Goal: Task Accomplishment & Management: Complete application form

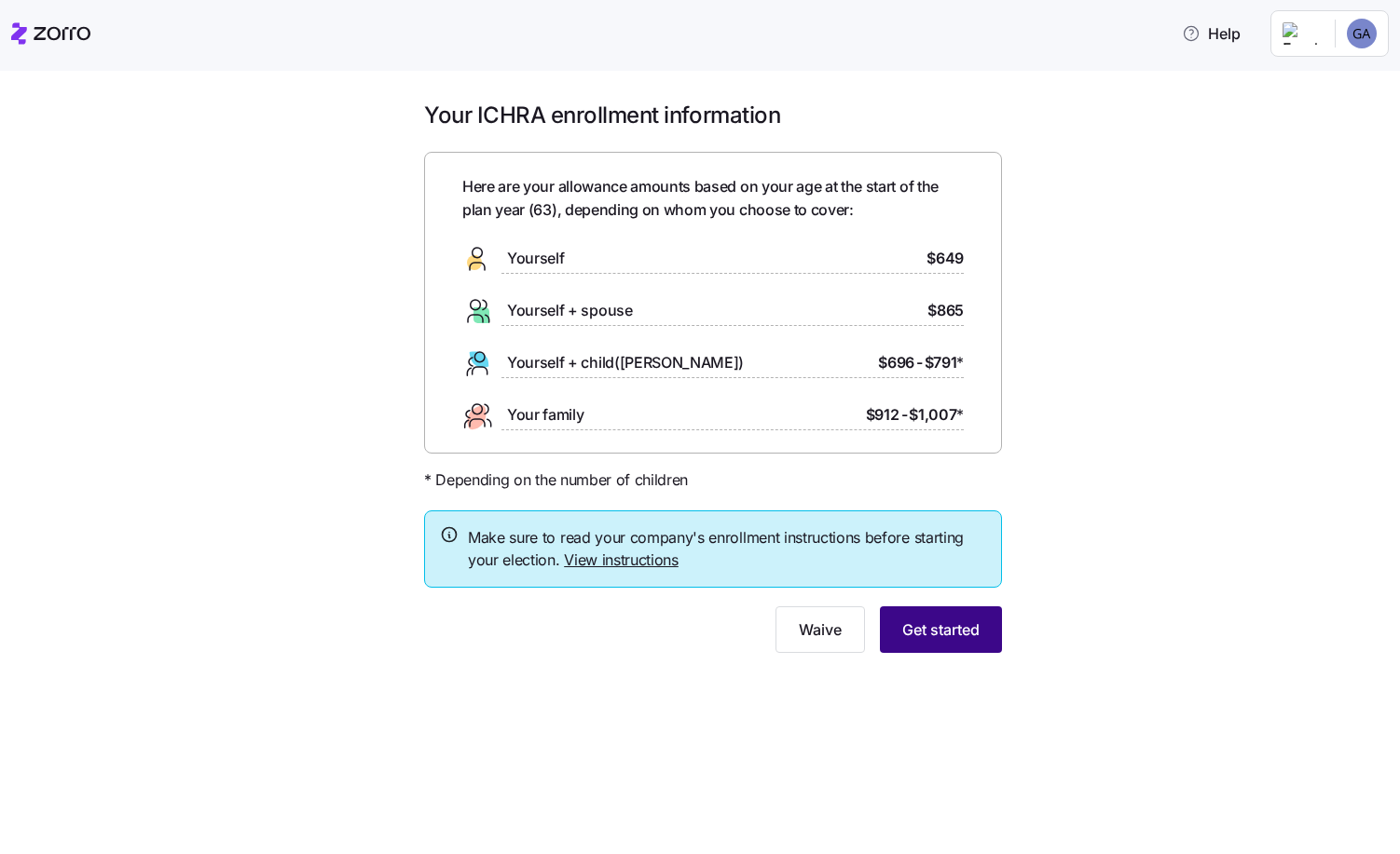
click at [935, 637] on span "Get started" at bounding box center [941, 630] width 77 height 22
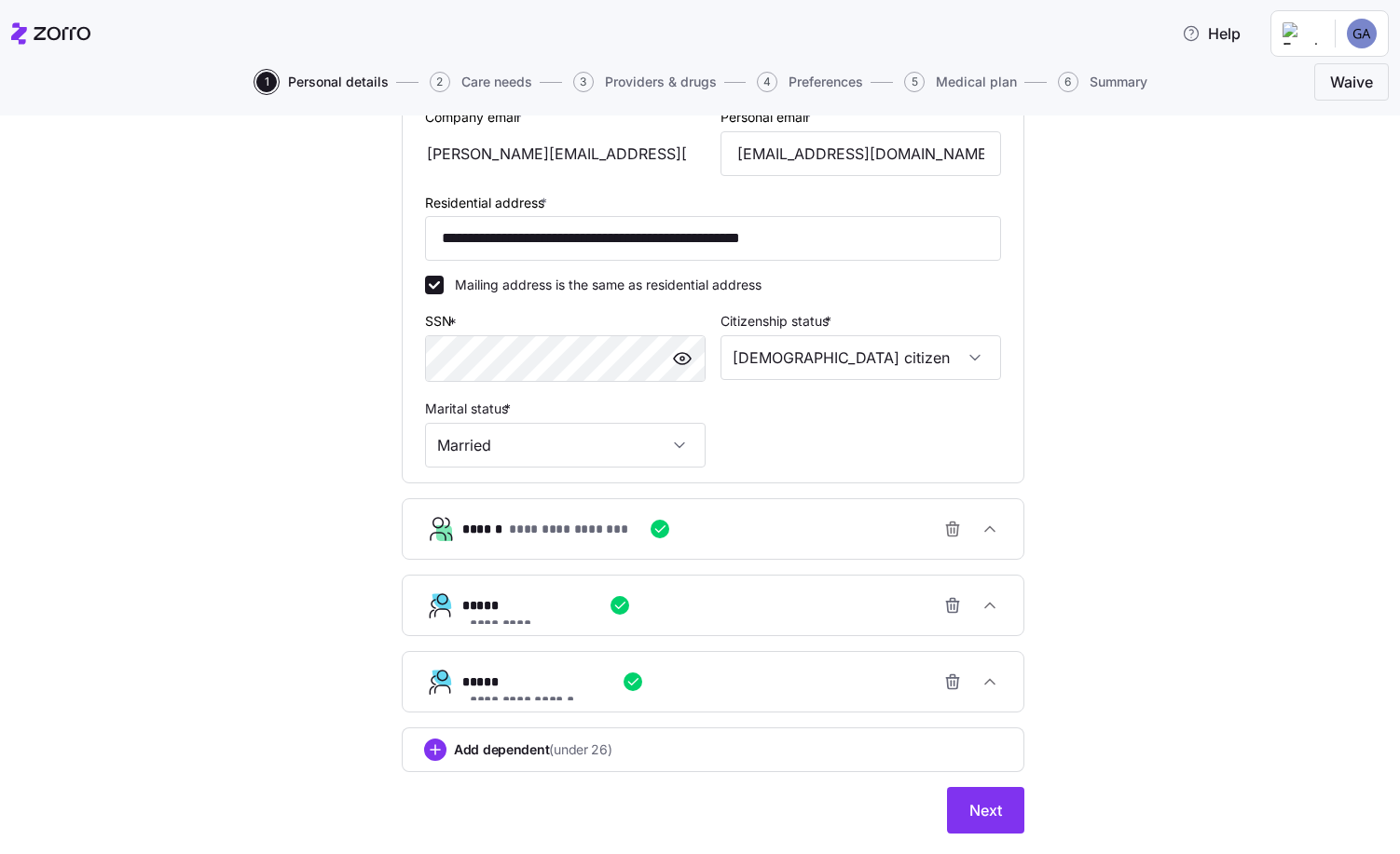
scroll to position [513, 0]
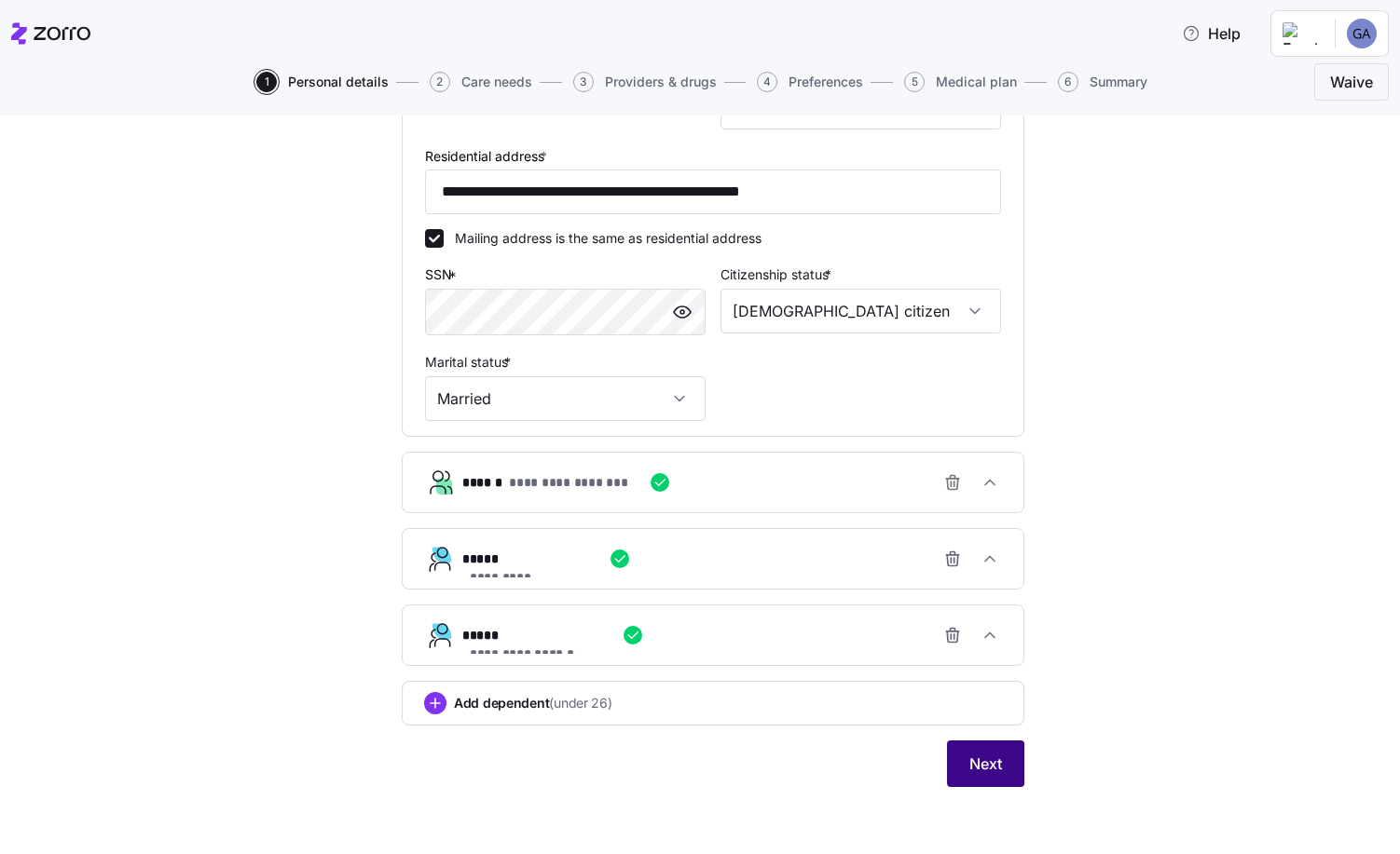
click at [977, 765] on span "Next" at bounding box center [985, 764] width 33 height 22
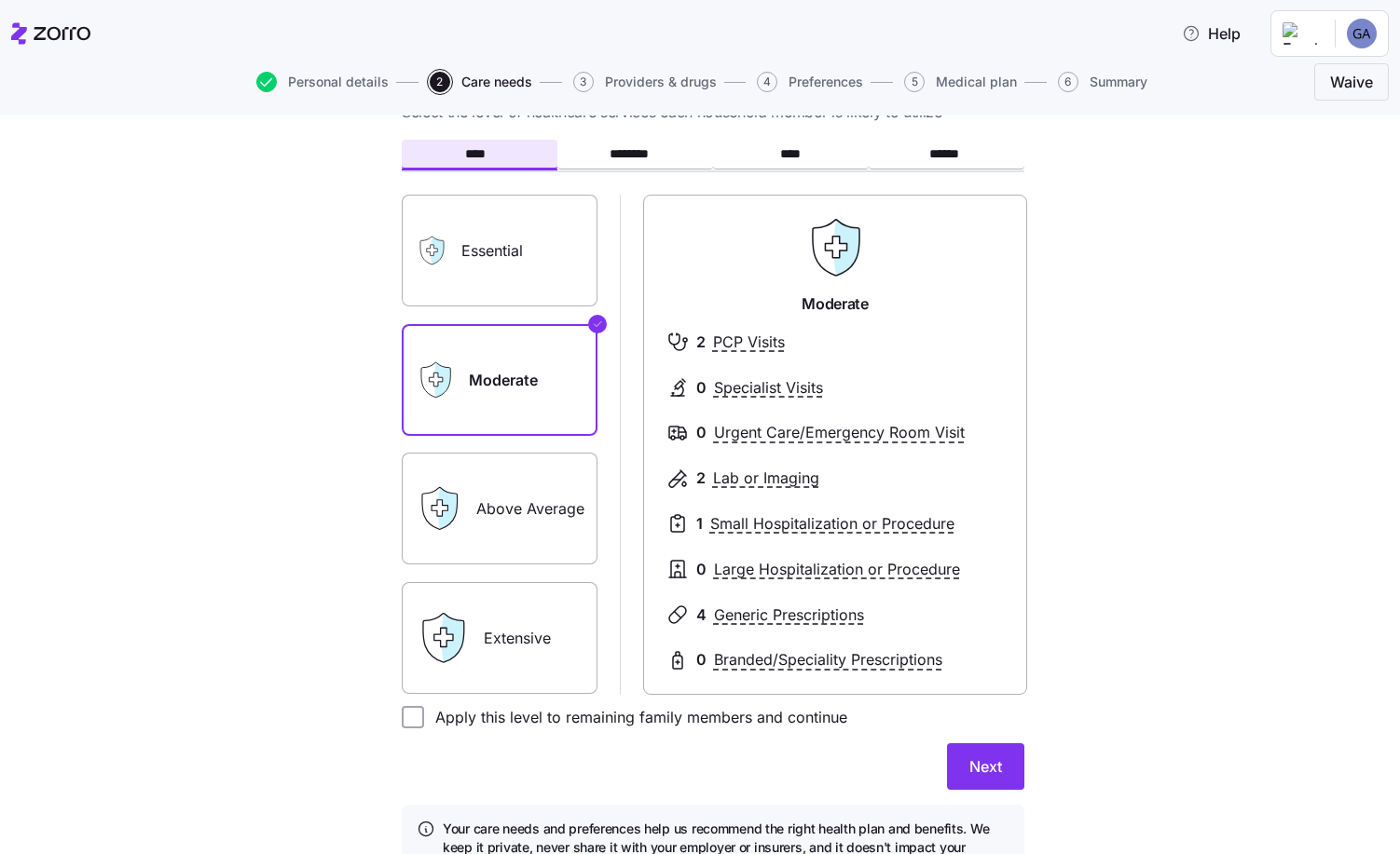
scroll to position [186, 0]
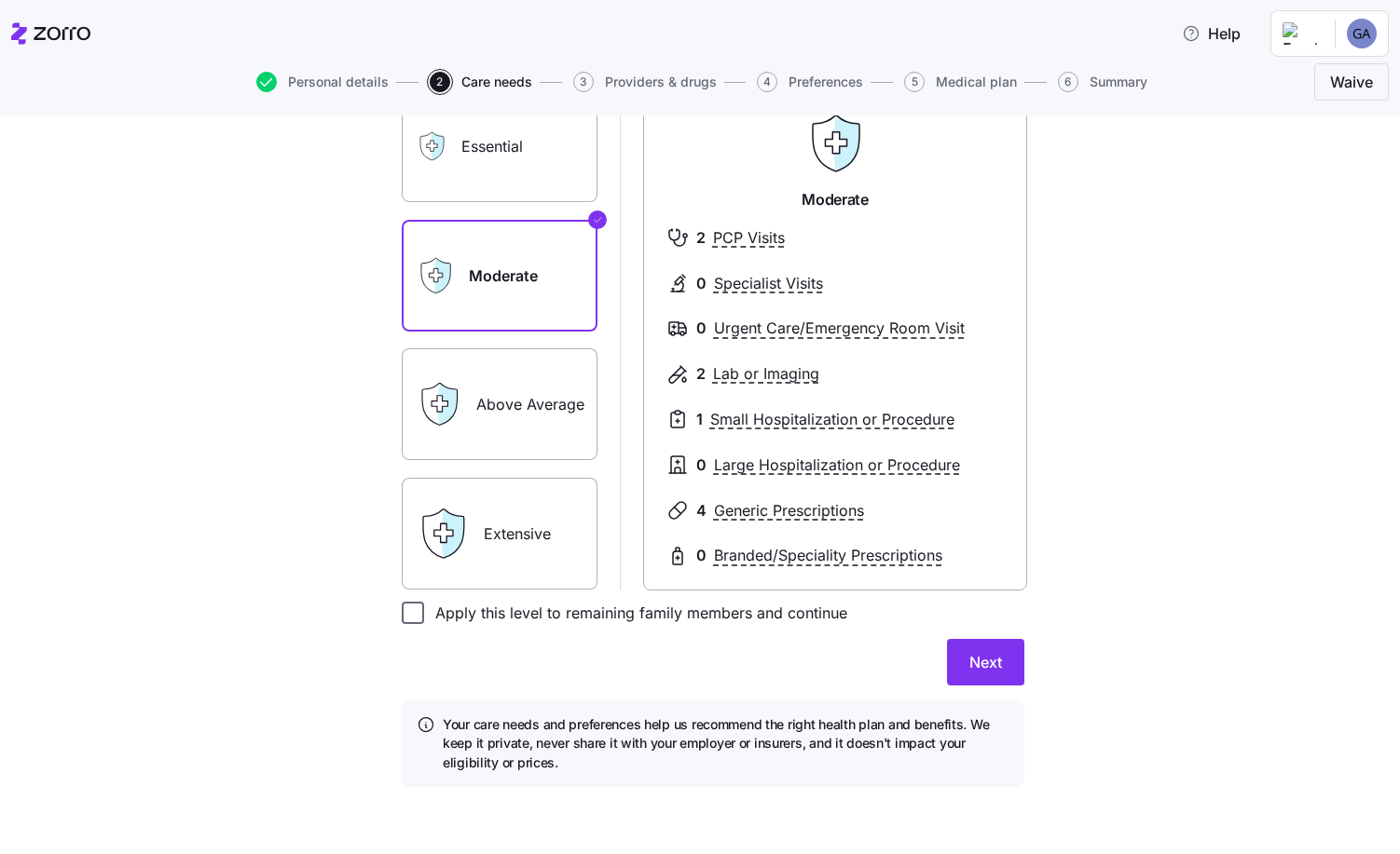
click at [401, 615] on input "Apply this level to remaining family members and continue" at bounding box center [413, 613] width 23 height 22
checkbox input "true"
click at [969, 653] on span "Next" at bounding box center [985, 663] width 33 height 22
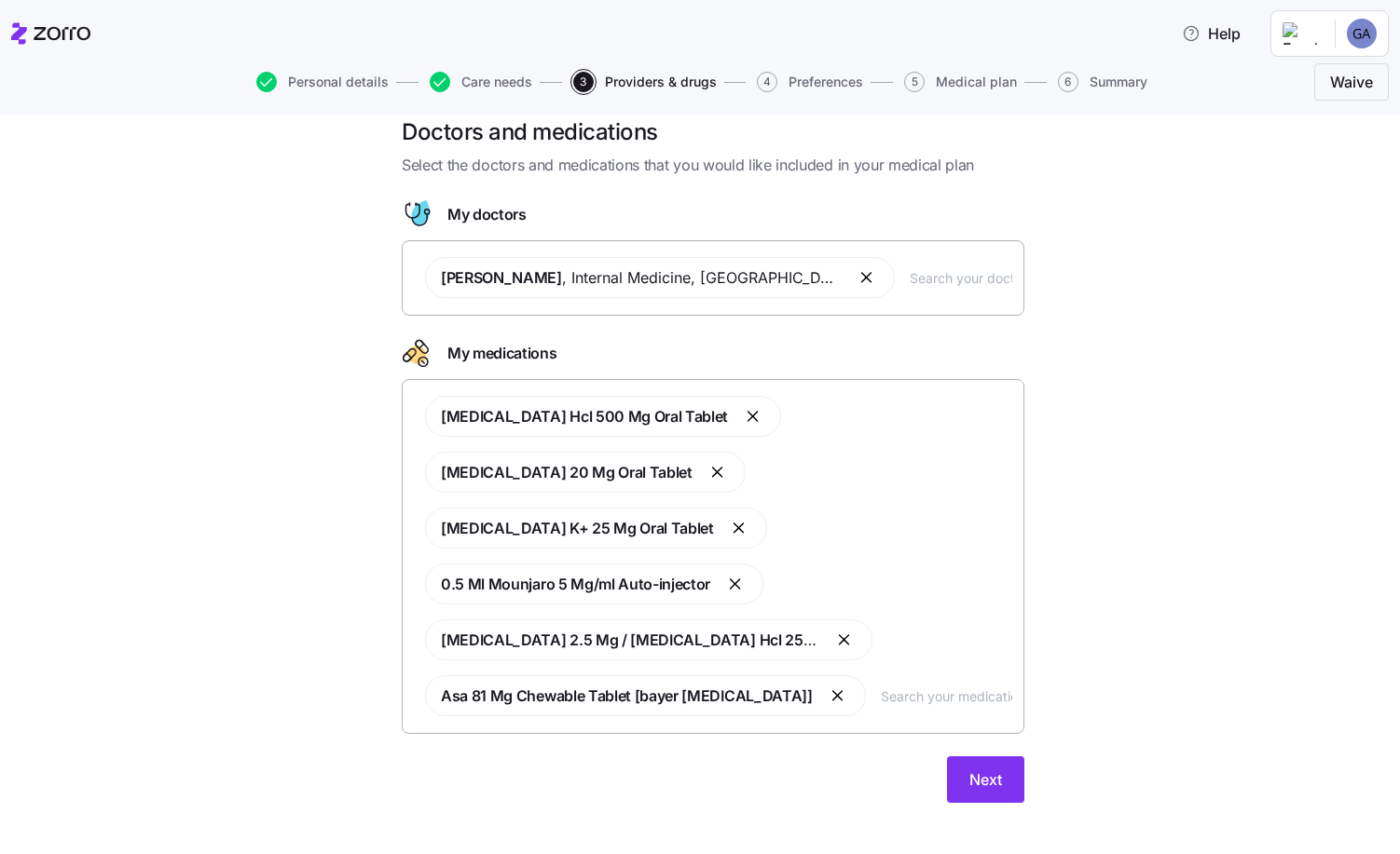
scroll to position [44, 0]
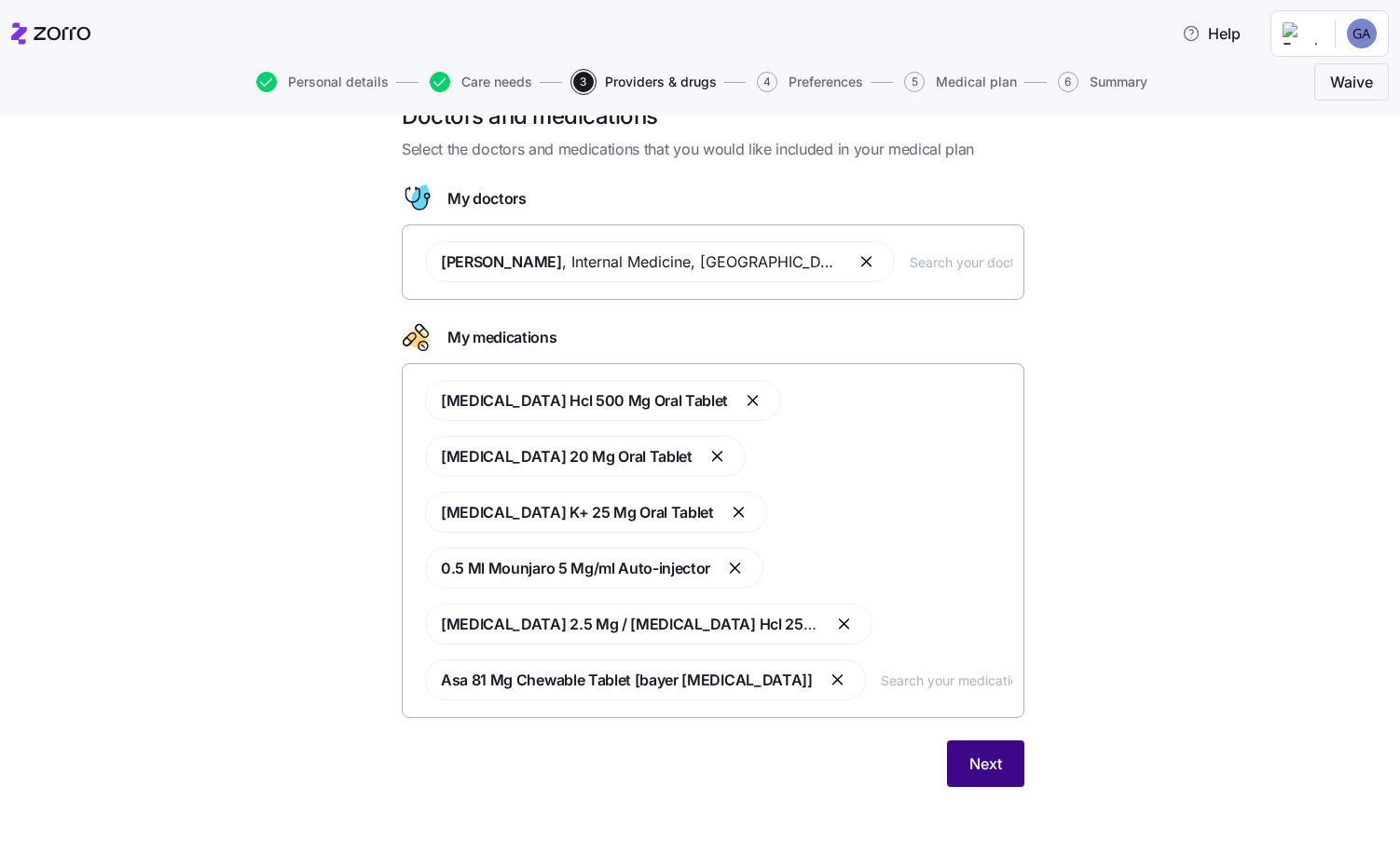
click at [985, 760] on span "Next" at bounding box center [985, 764] width 33 height 22
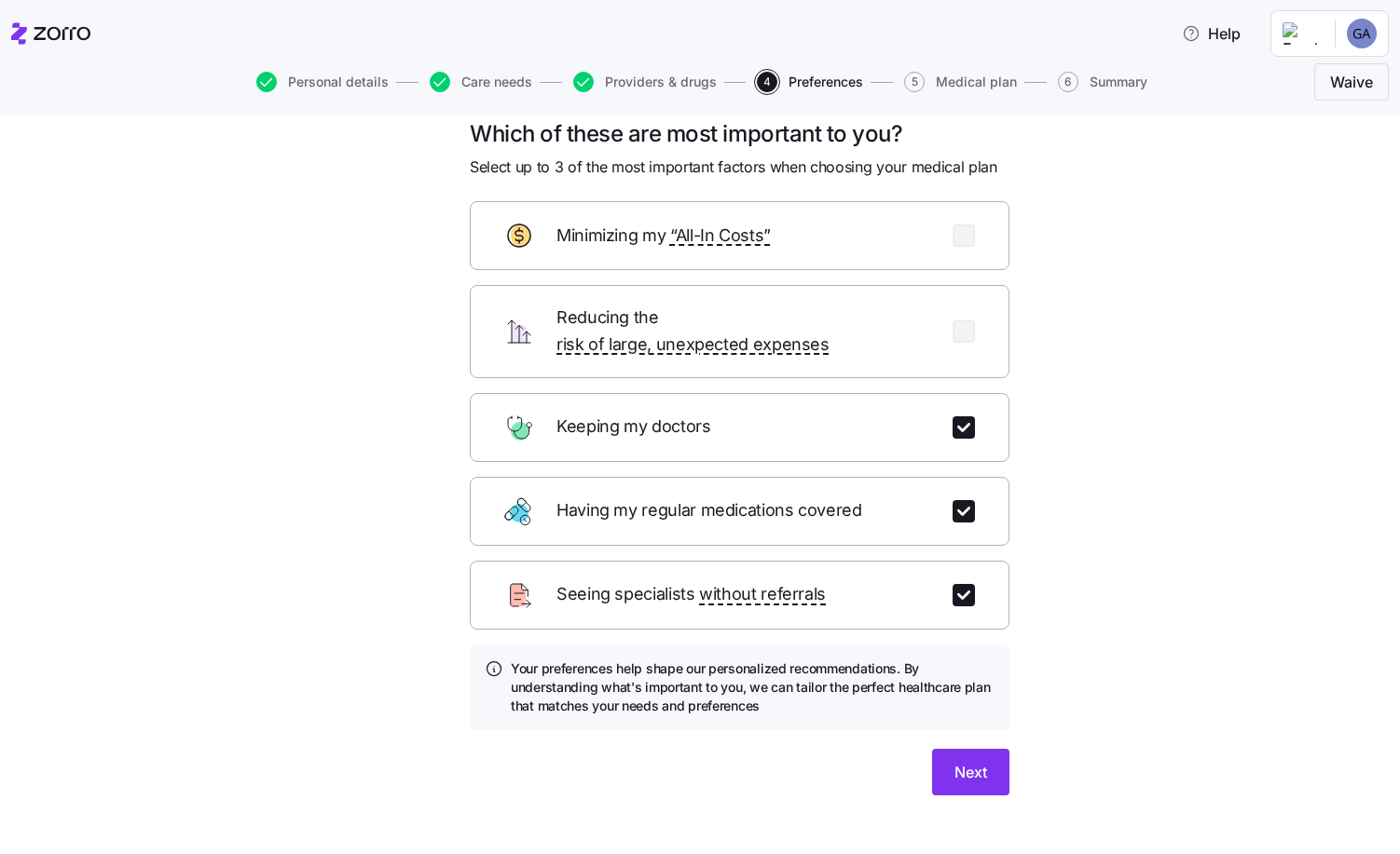
scroll to position [34, 0]
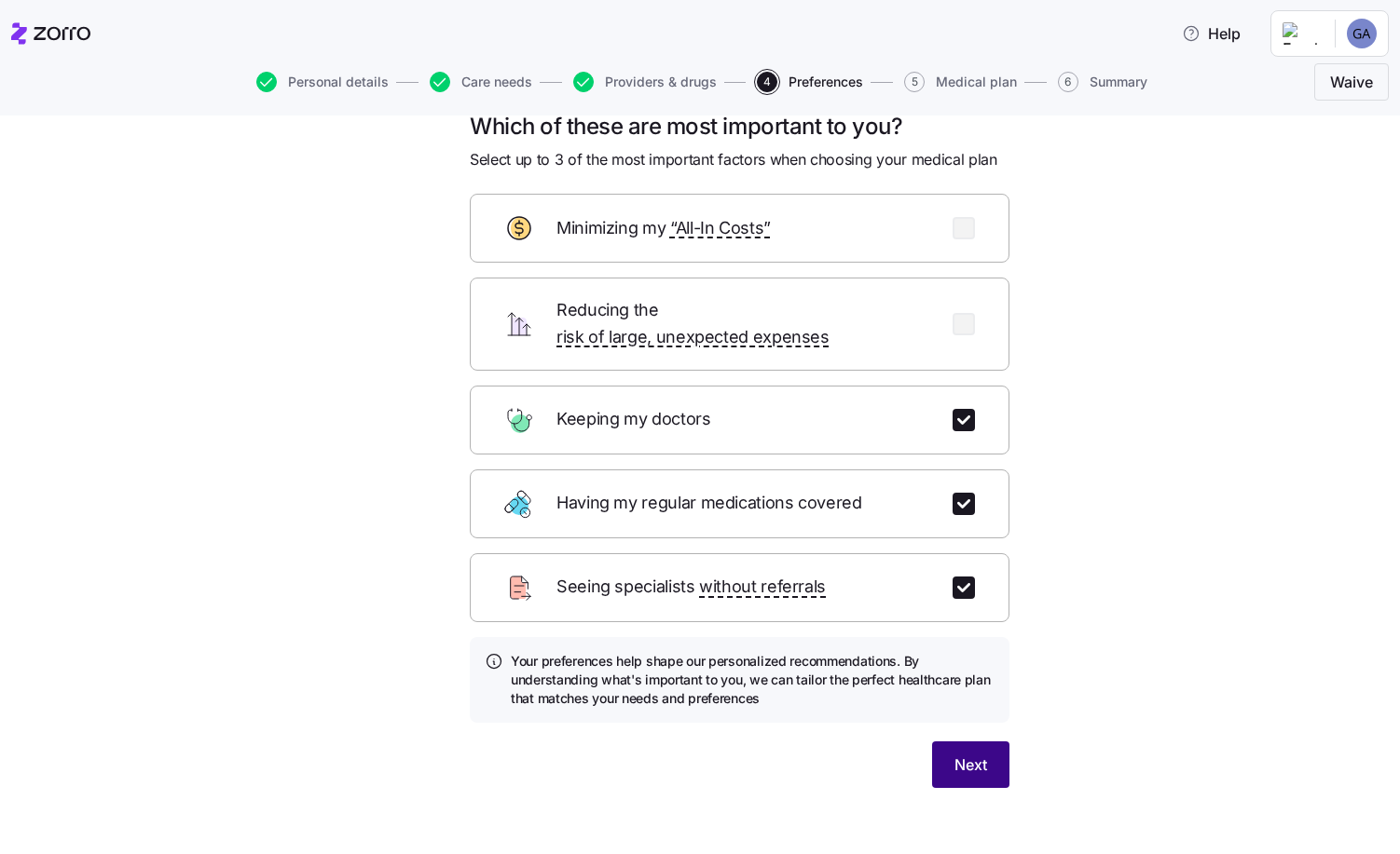
click at [955, 754] on span "Next" at bounding box center [971, 765] width 33 height 22
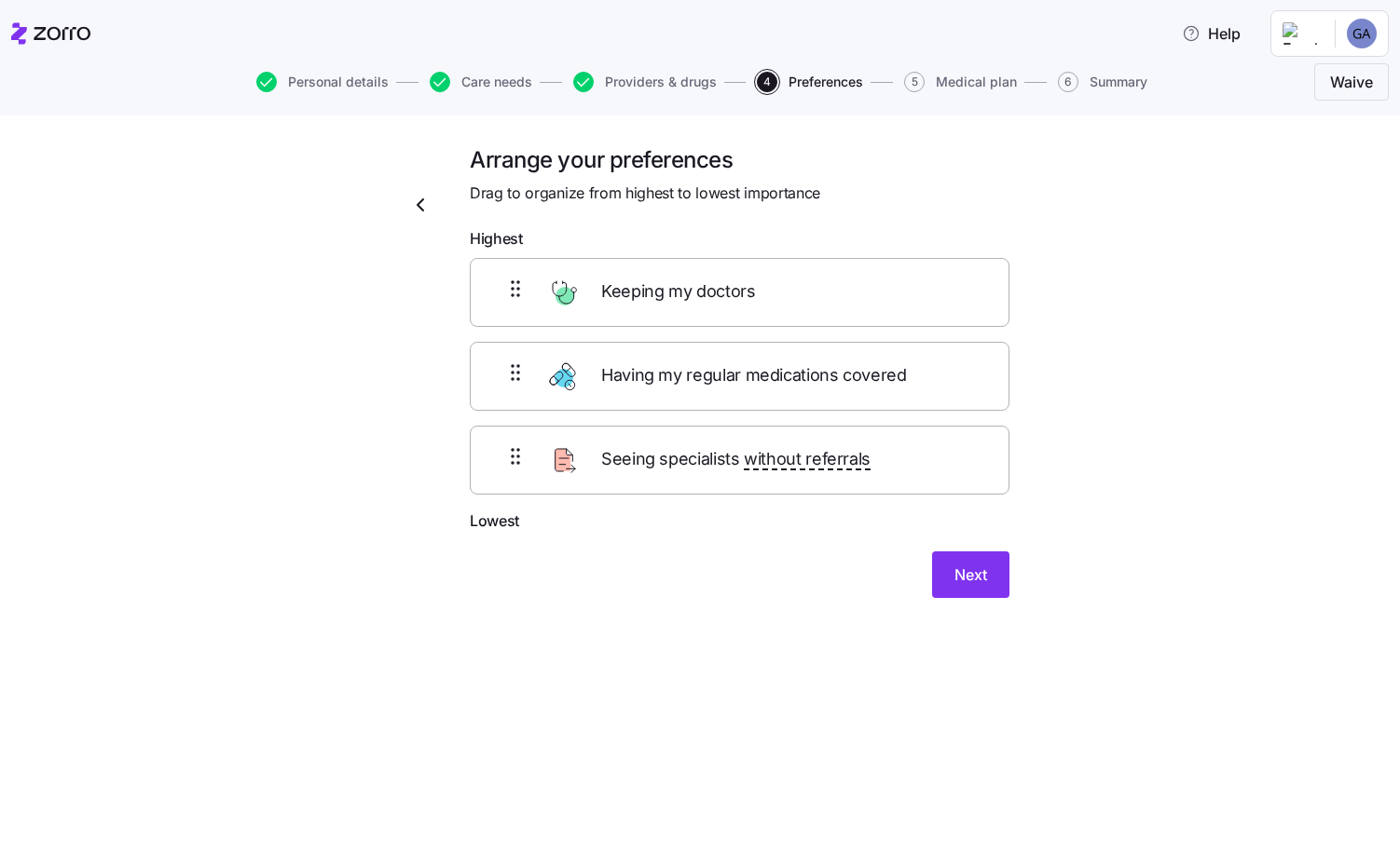
scroll to position [0, 0]
click at [971, 574] on span "Next" at bounding box center [971, 575] width 33 height 22
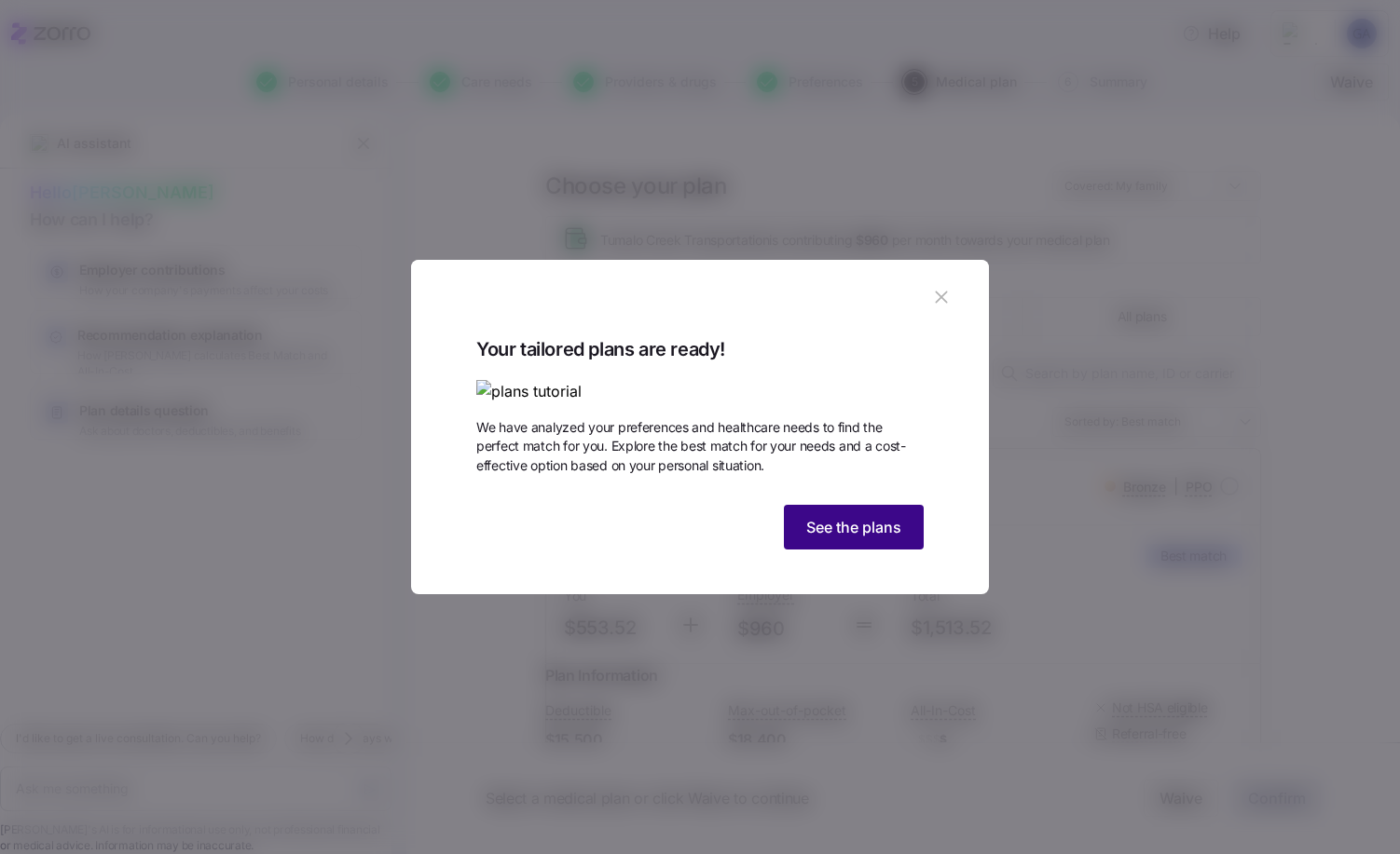
click at [880, 538] on span "See the plans" at bounding box center [853, 528] width 95 height 22
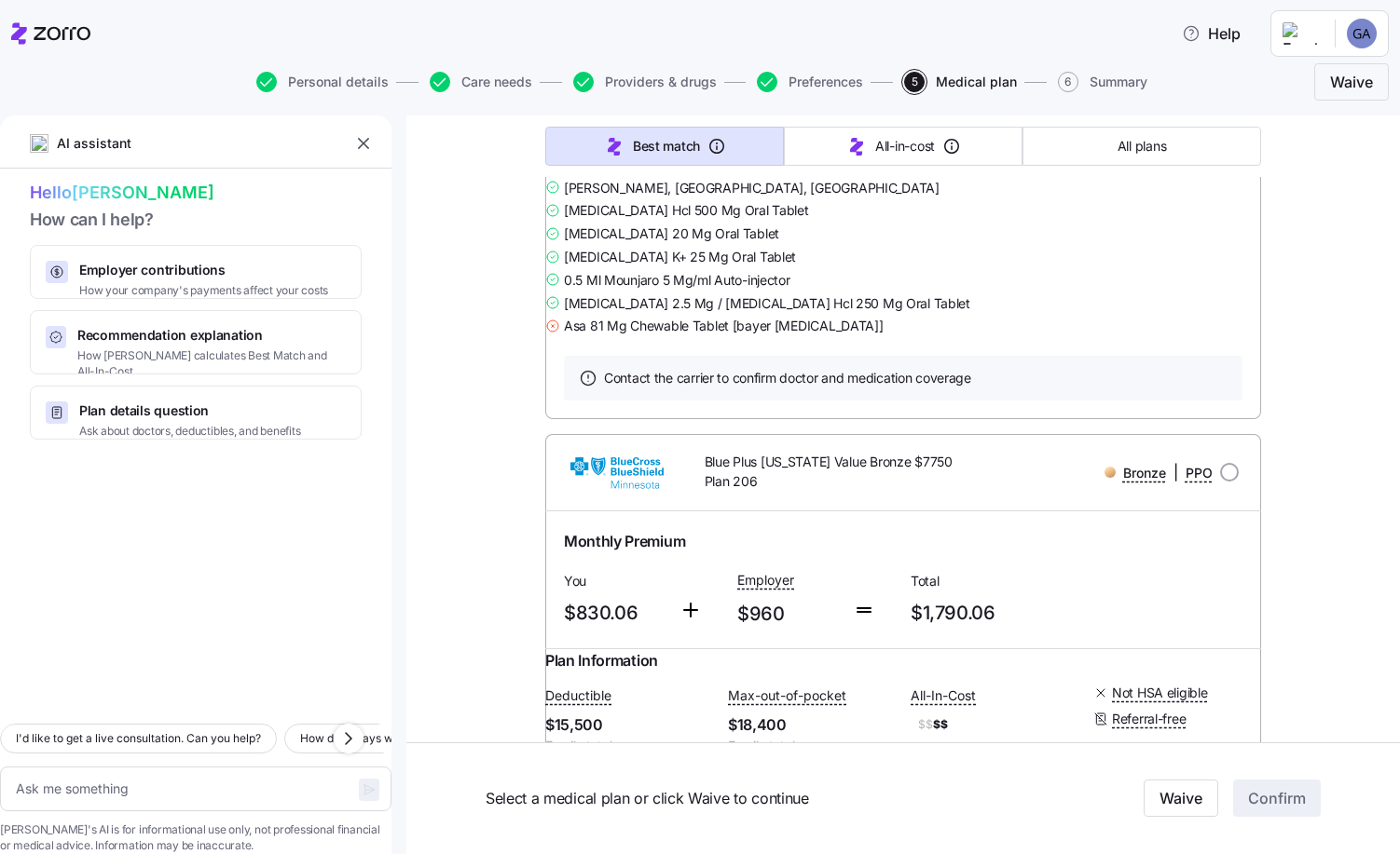
scroll to position [5658, 0]
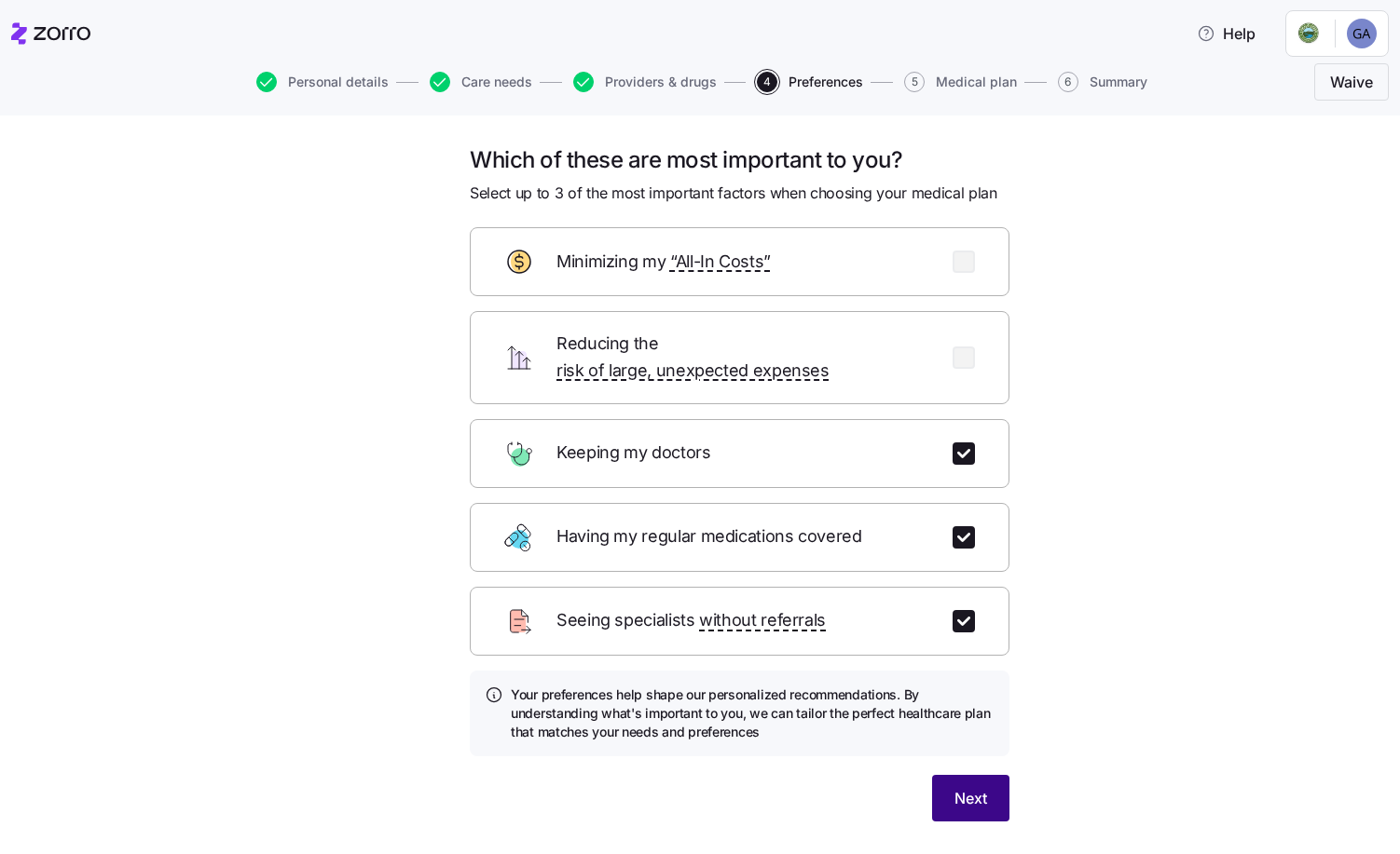
click at [973, 787] on span "Next" at bounding box center [971, 799] width 33 height 22
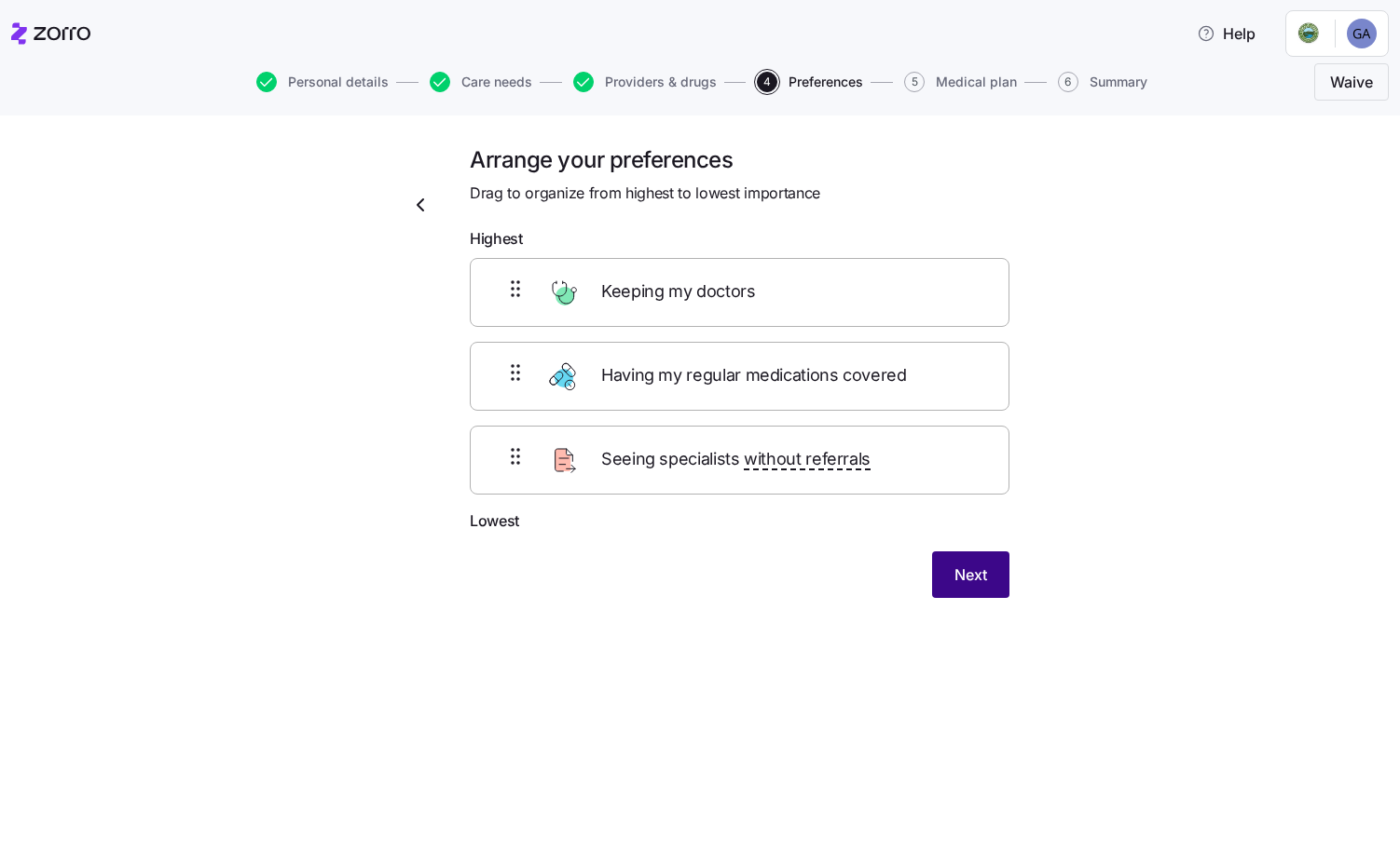
click at [958, 579] on span "Next" at bounding box center [971, 575] width 33 height 22
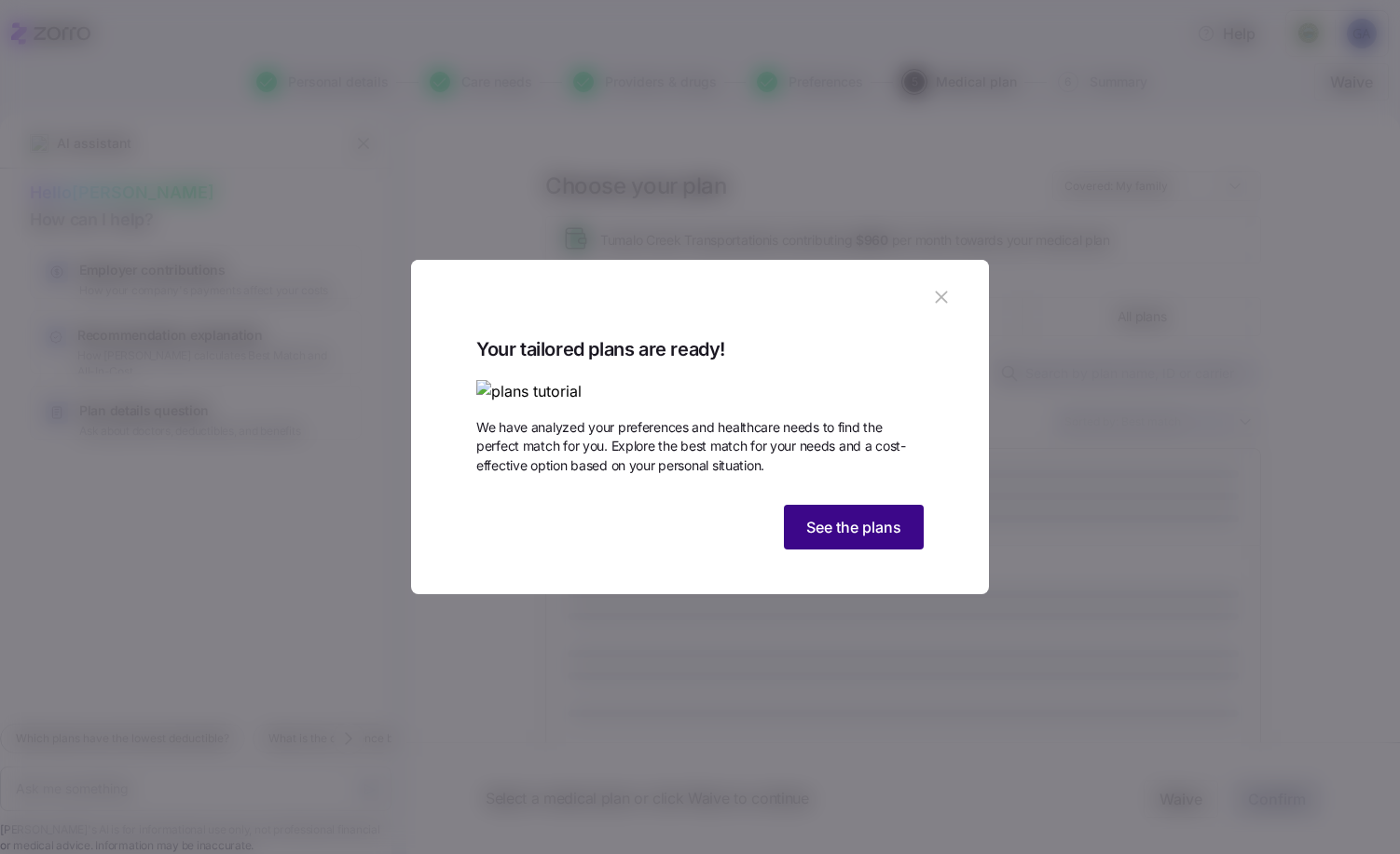
click at [851, 538] on span "See the plans" at bounding box center [853, 528] width 95 height 22
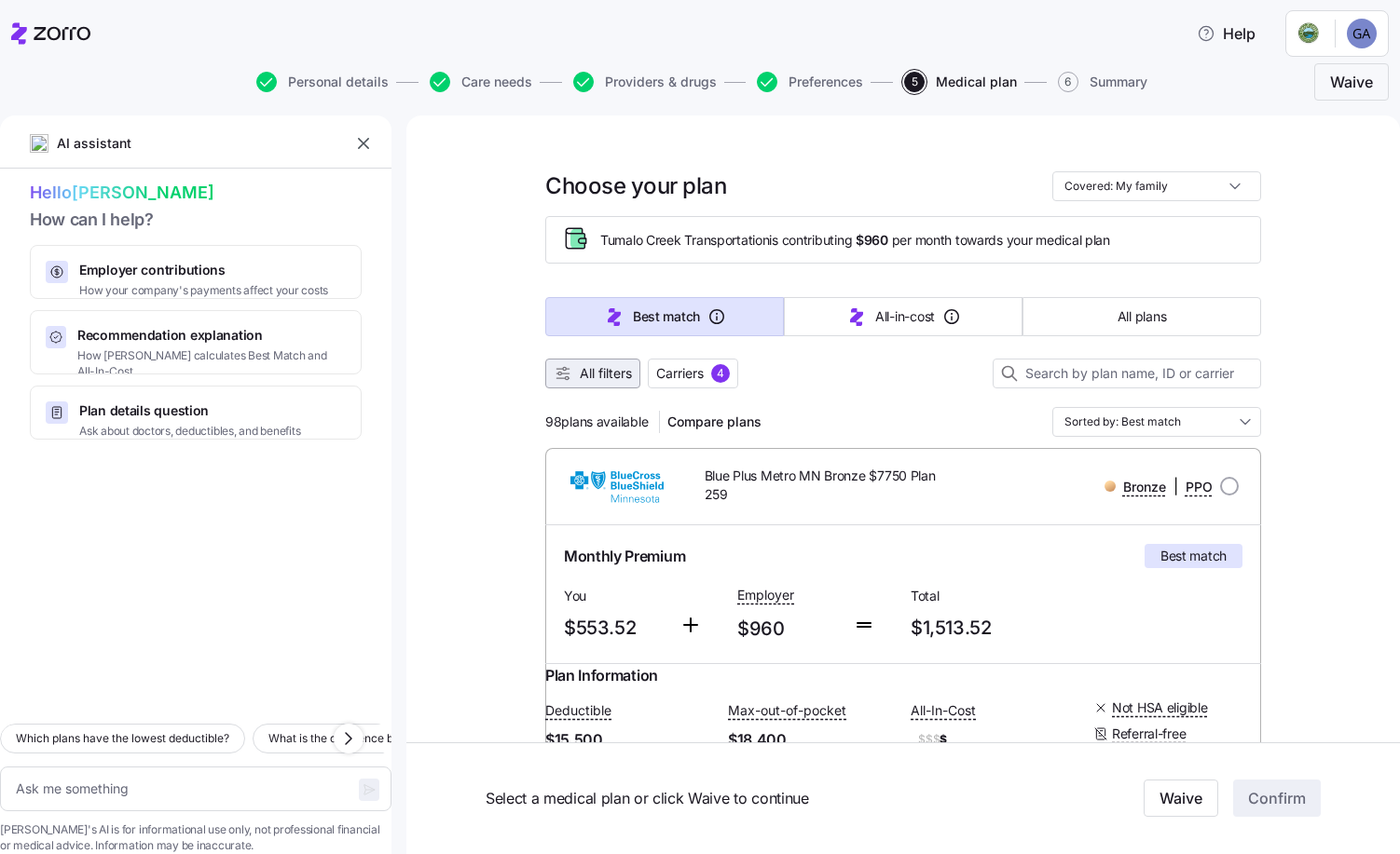
click at [593, 368] on span "All filters" at bounding box center [606, 374] width 53 height 19
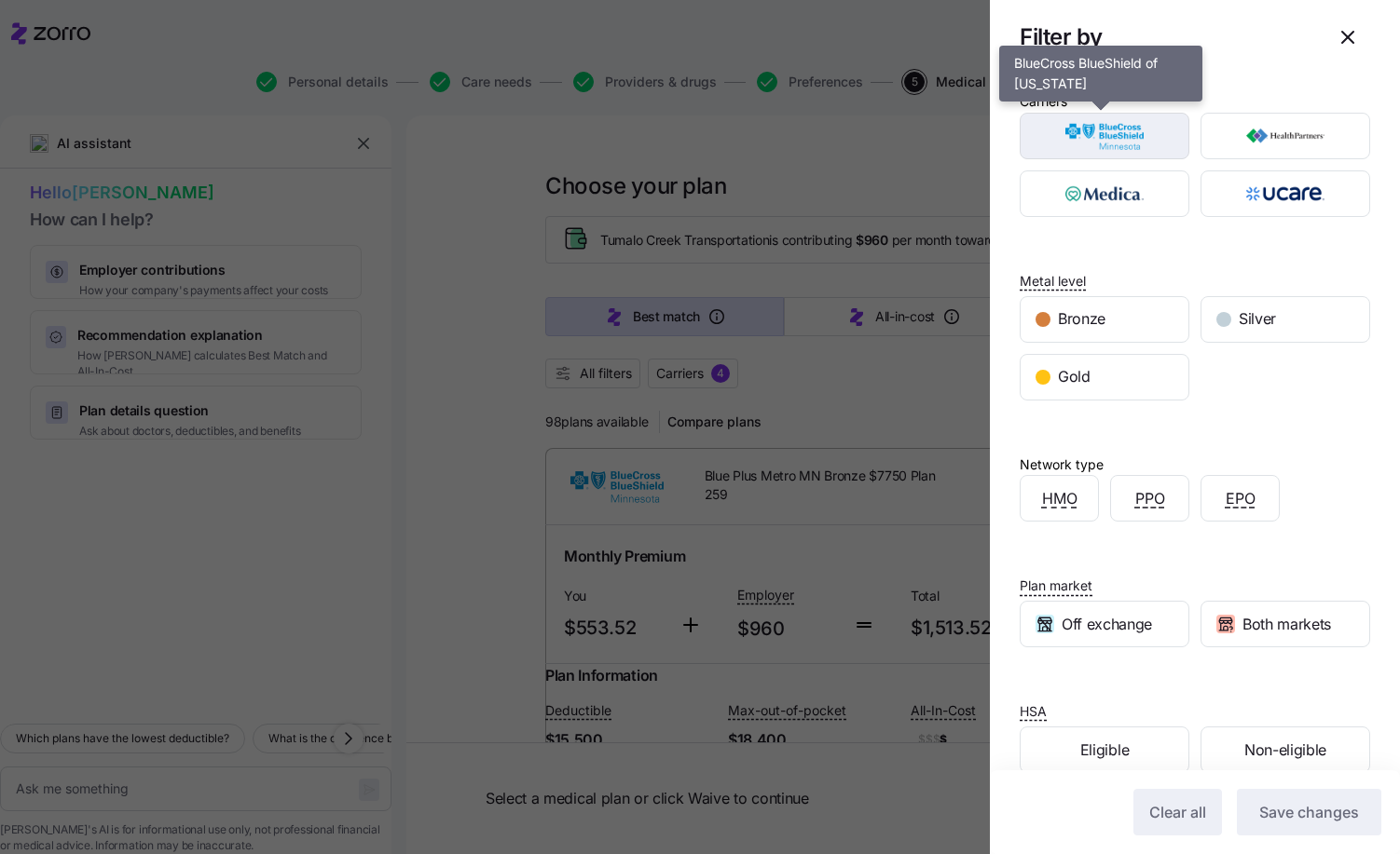
click at [1138, 127] on img "button" at bounding box center [1105, 136] width 137 height 37
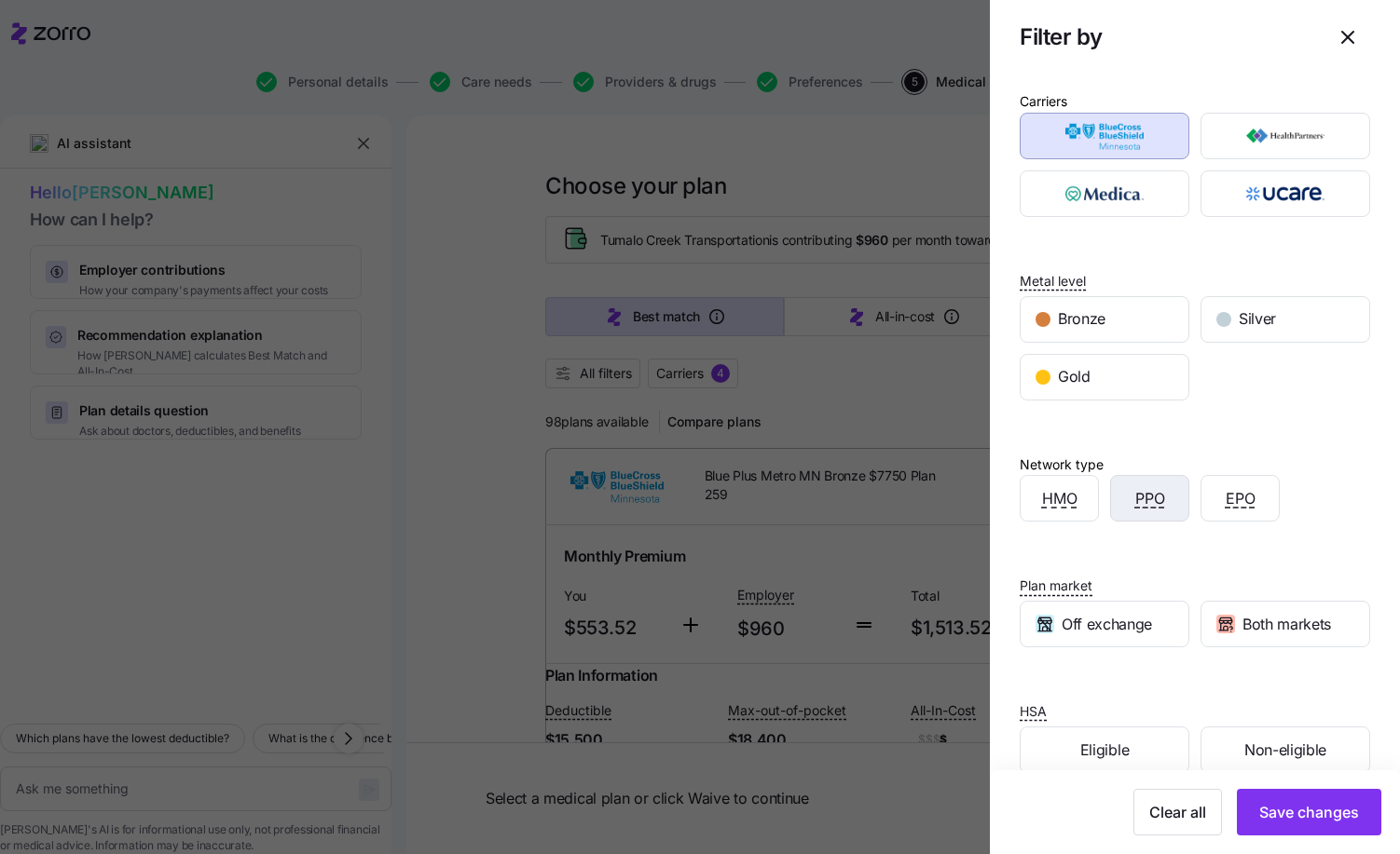
click at [1149, 509] on span "PPO" at bounding box center [1150, 499] width 30 height 23
click at [1280, 806] on span "Save changes" at bounding box center [1309, 813] width 99 height 22
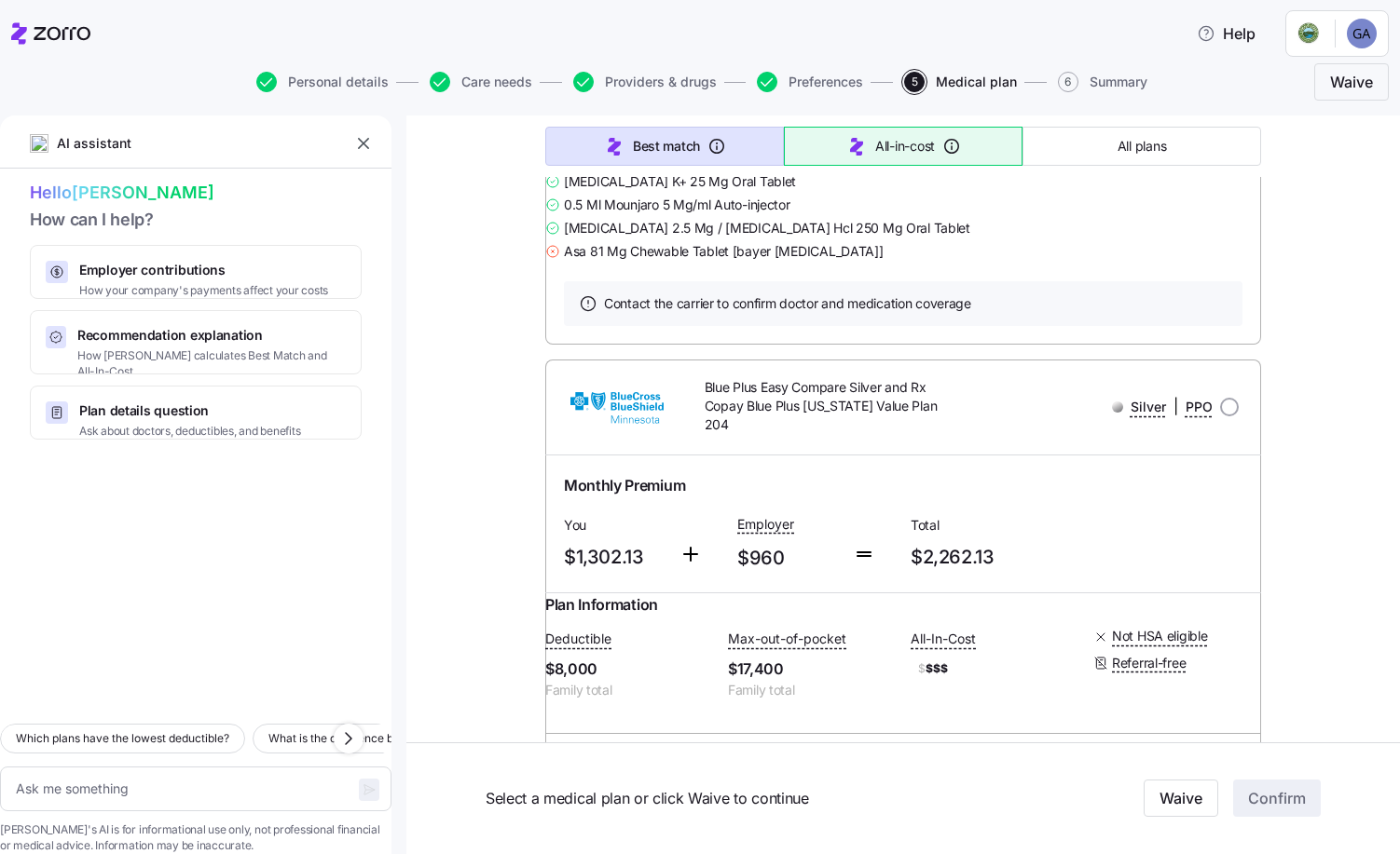
scroll to position [7187, 0]
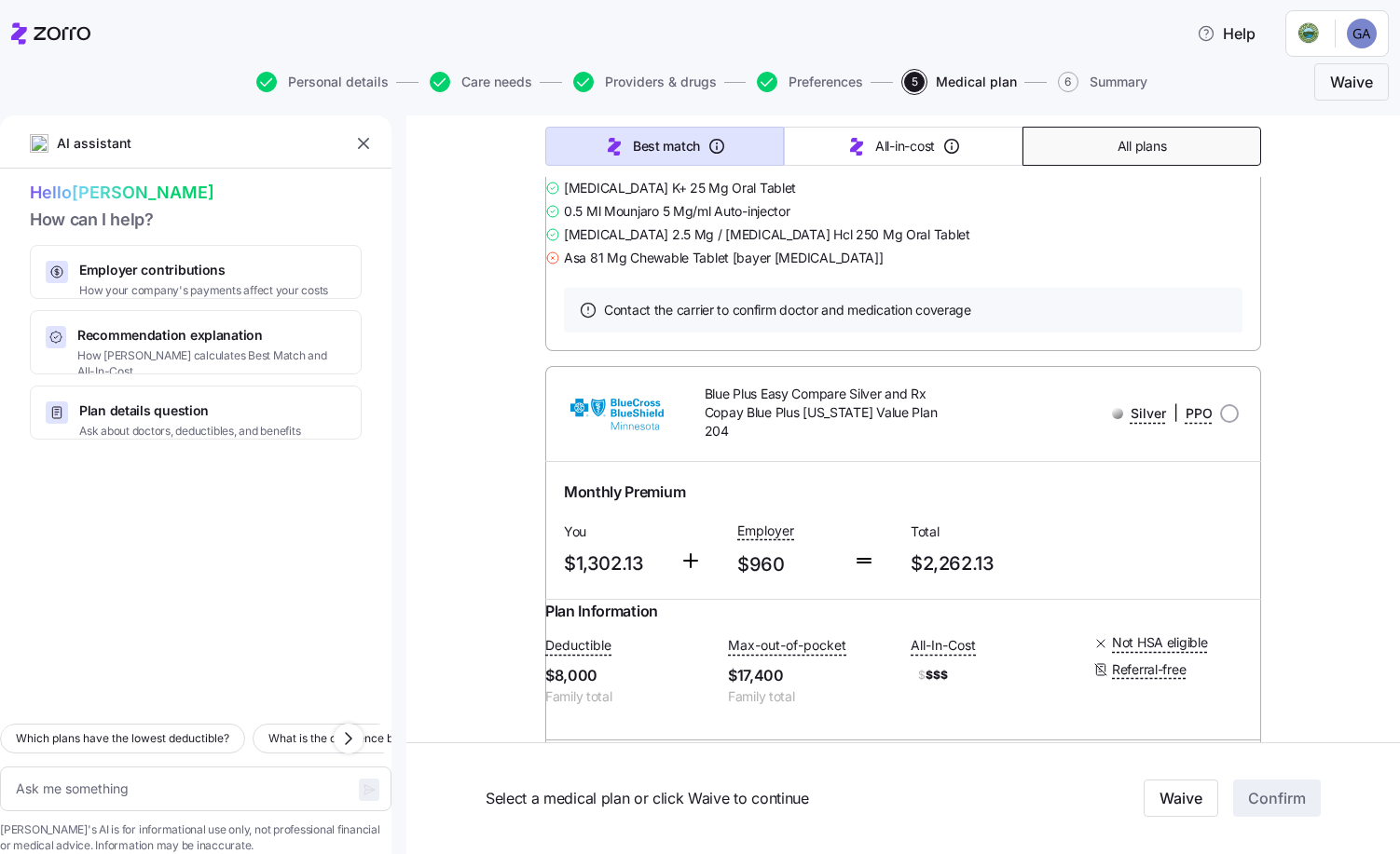
click at [1136, 144] on span "All plans" at bounding box center [1141, 146] width 49 height 19
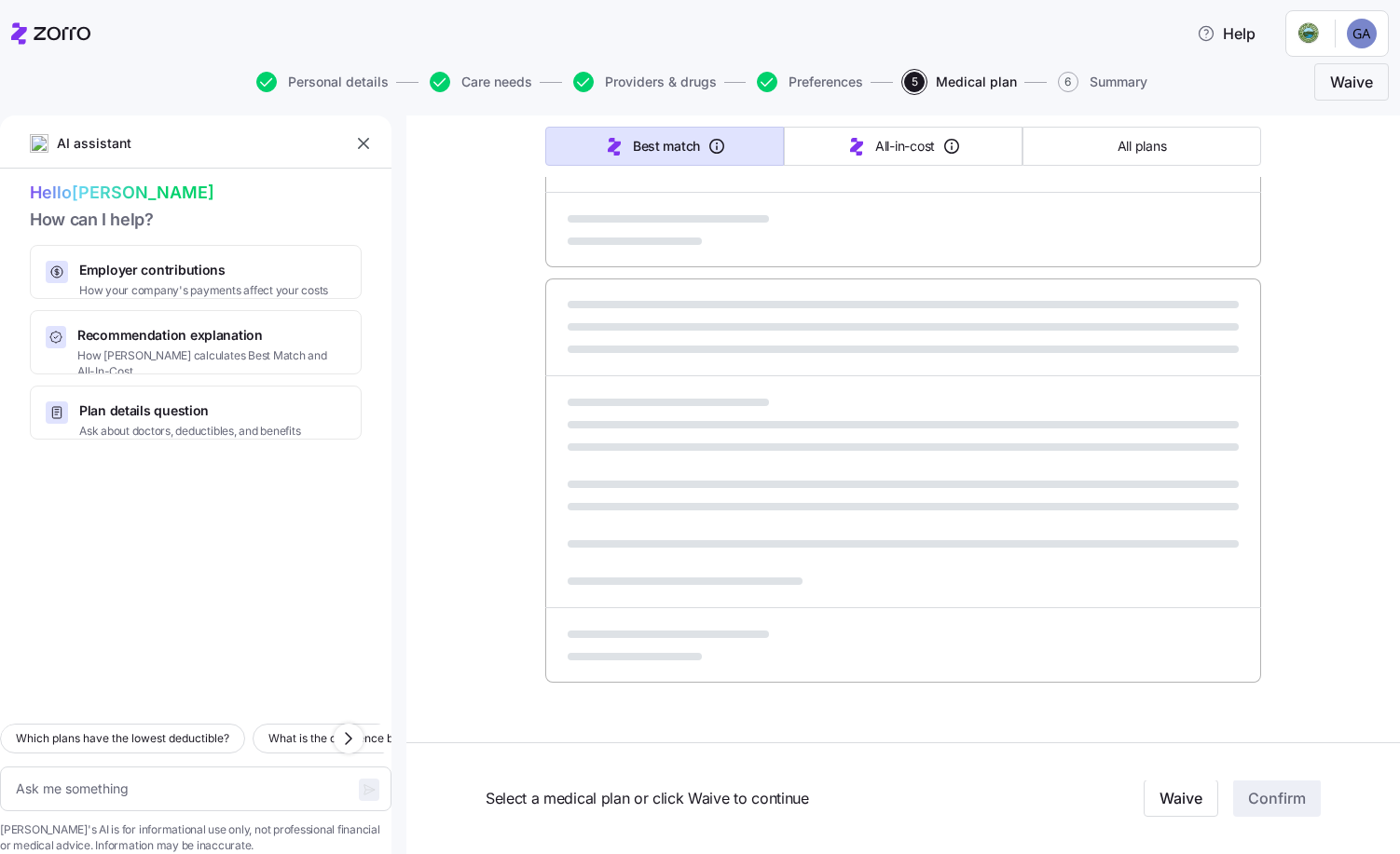
type textarea "x"
type input "Sorted by: Premium"
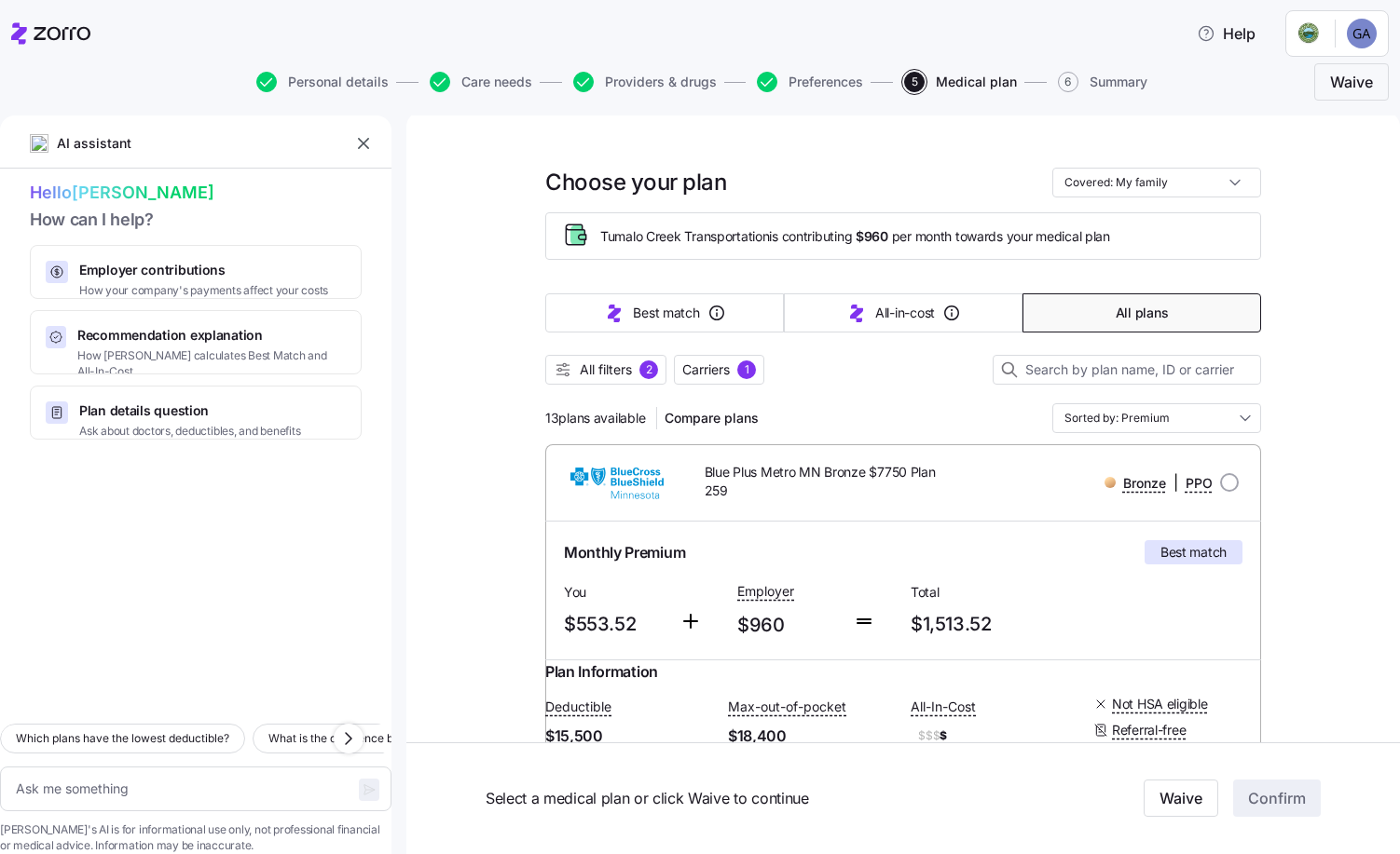
scroll to position [0, 0]
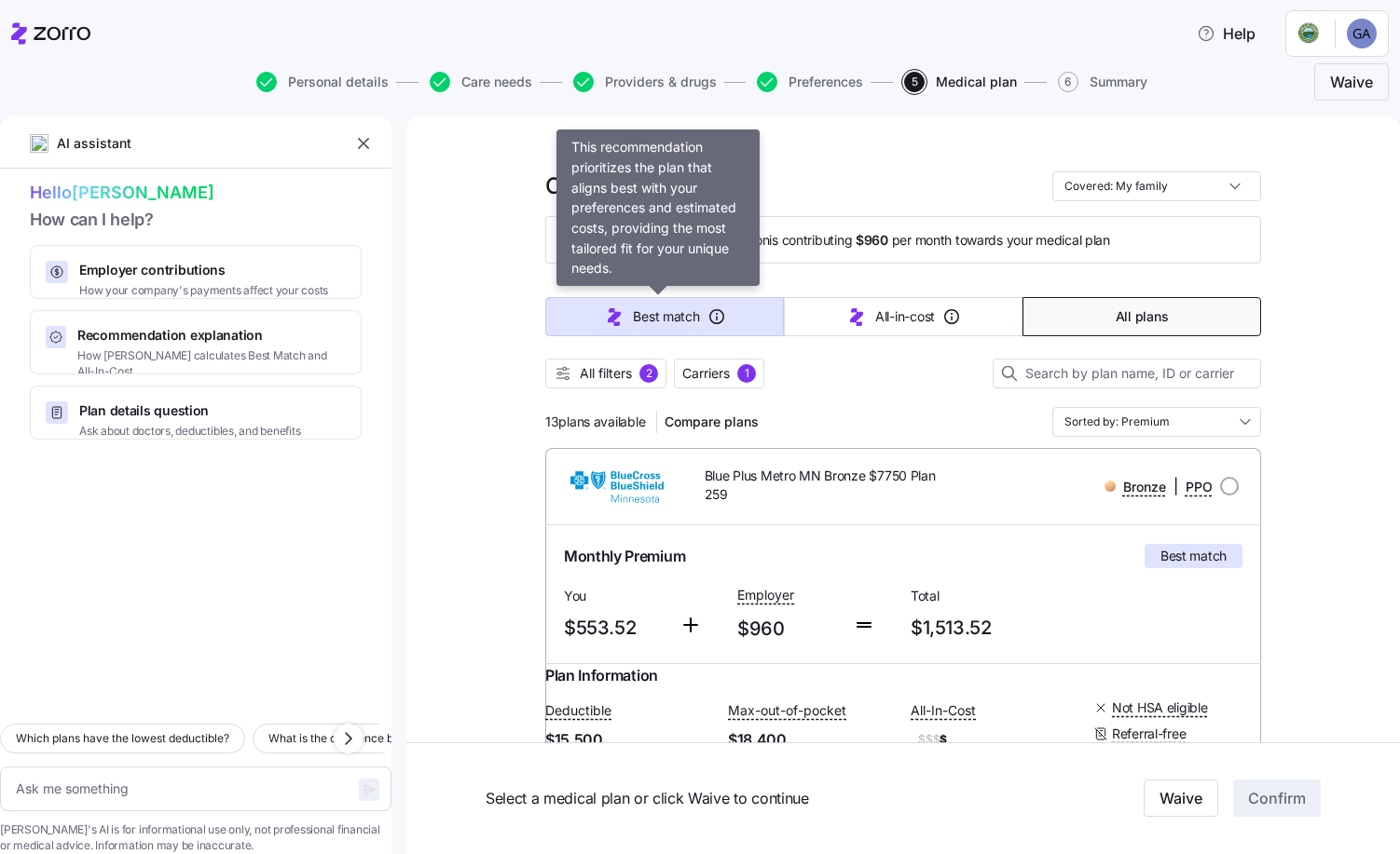
click at [633, 309] on span "Best match" at bounding box center [666, 317] width 67 height 19
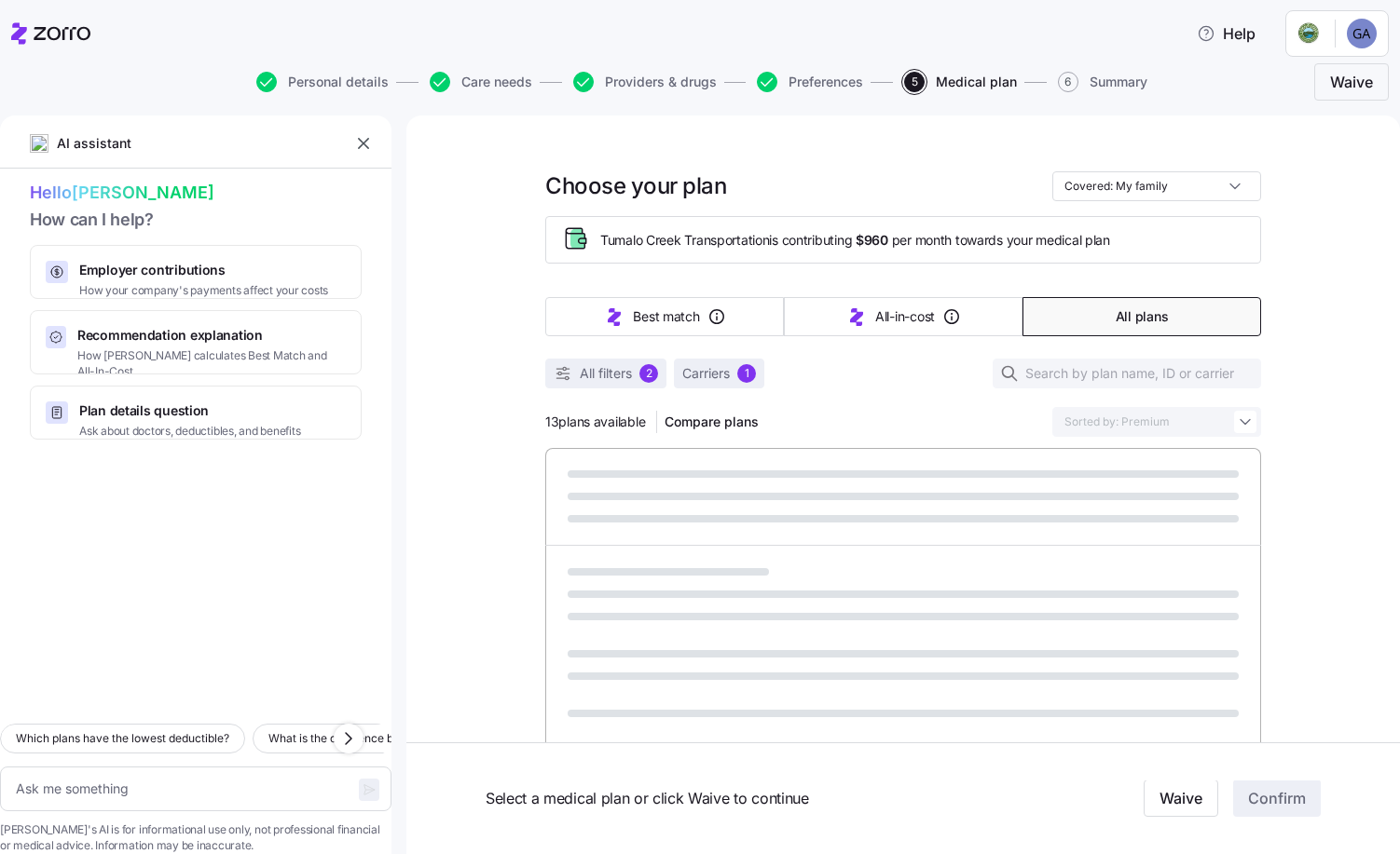
type textarea "x"
type input "Sorted by: Best match"
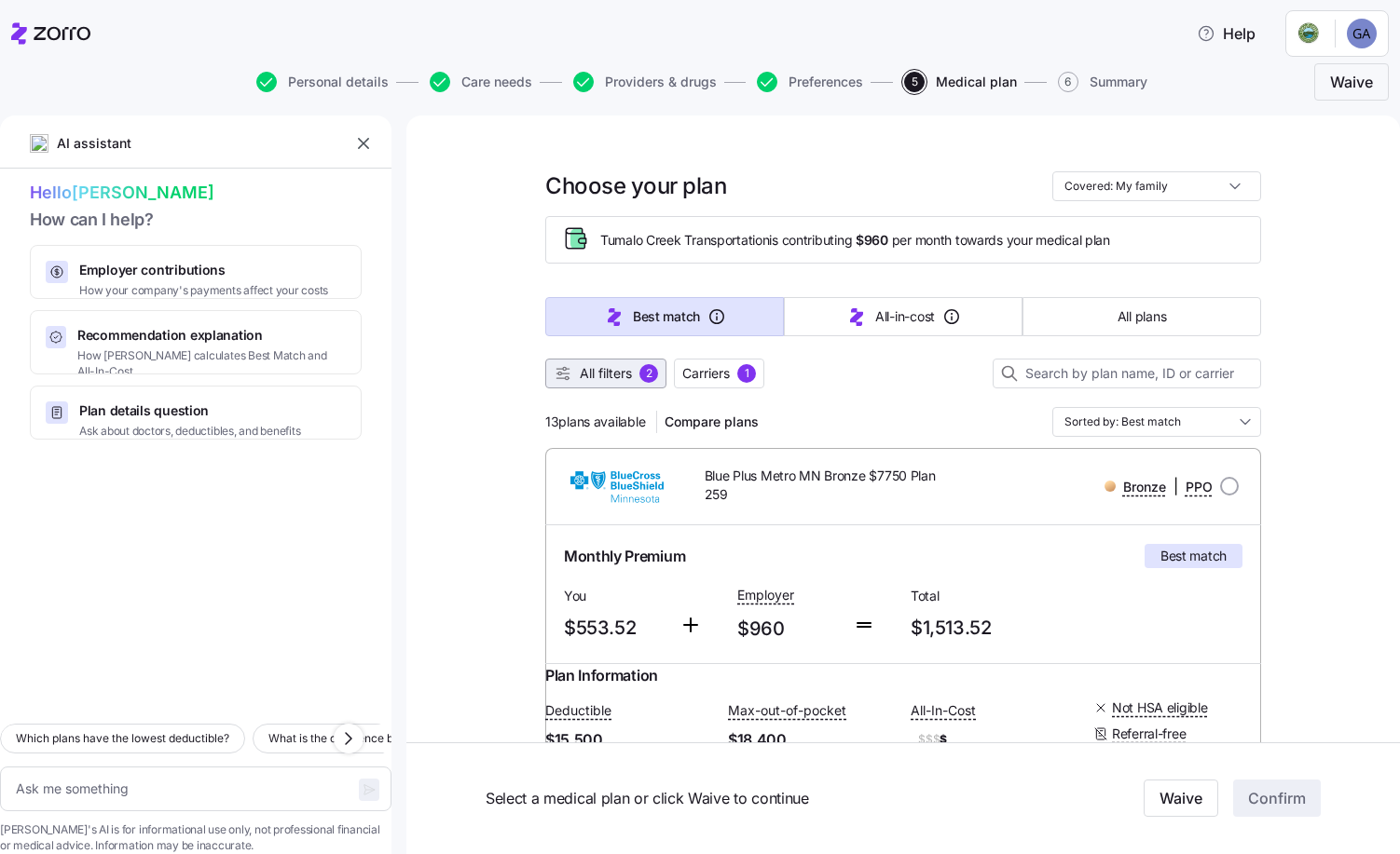
click at [607, 374] on span "All filters" at bounding box center [606, 374] width 53 height 19
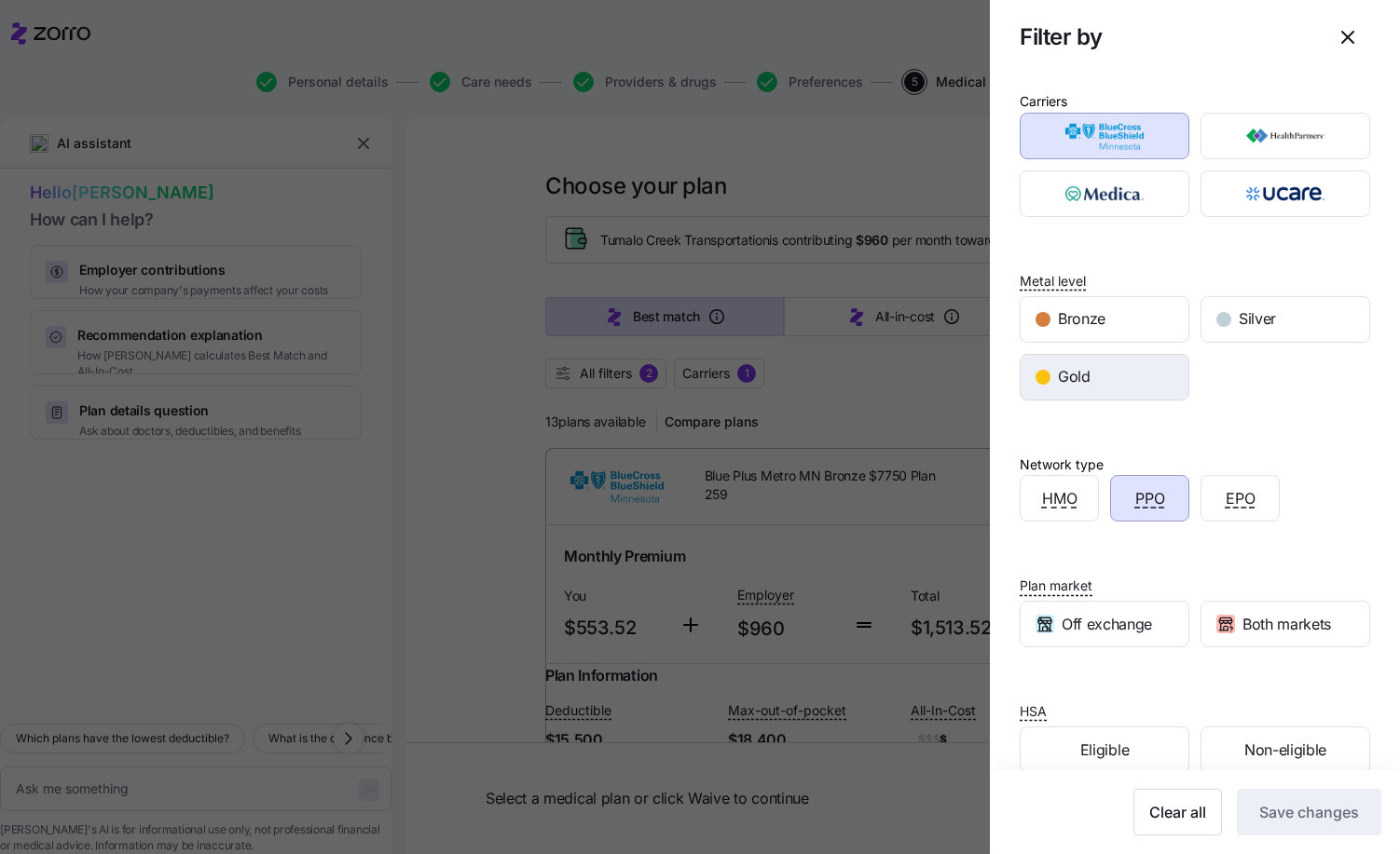
click at [1064, 374] on span "Gold" at bounding box center [1074, 377] width 33 height 23
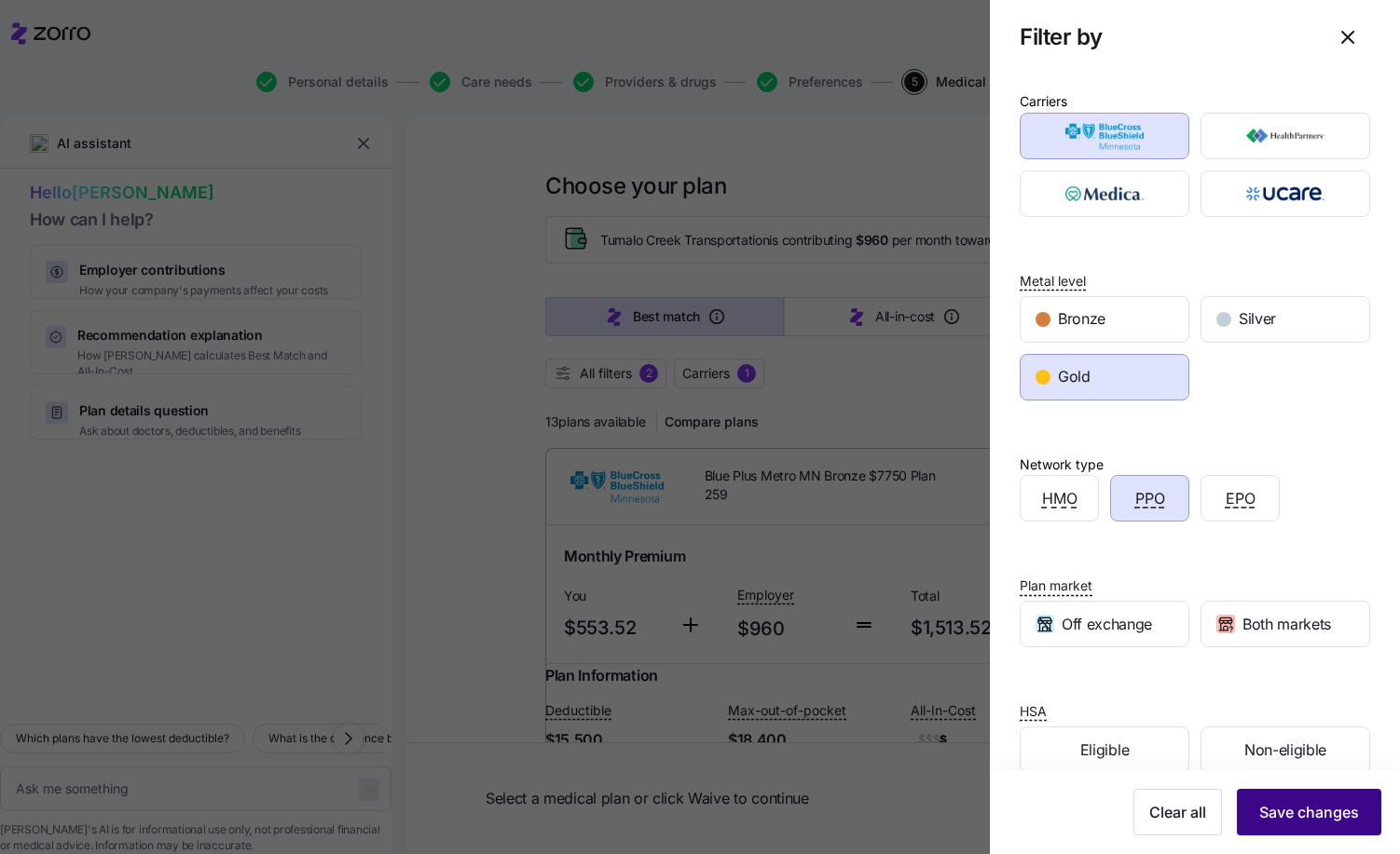
click at [1278, 809] on span "Save changes" at bounding box center [1309, 813] width 99 height 22
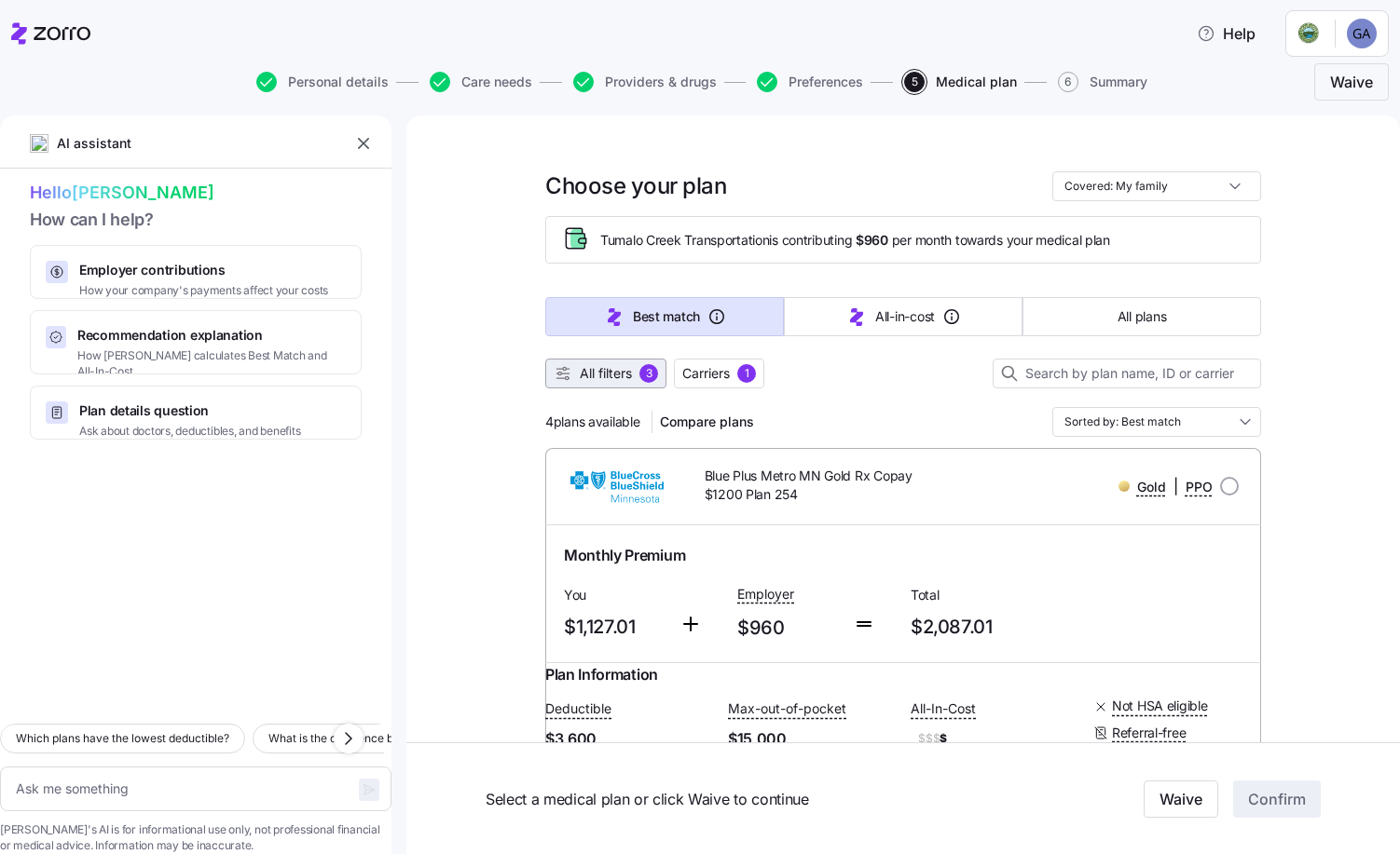
click at [585, 375] on span "All filters" at bounding box center [606, 374] width 53 height 19
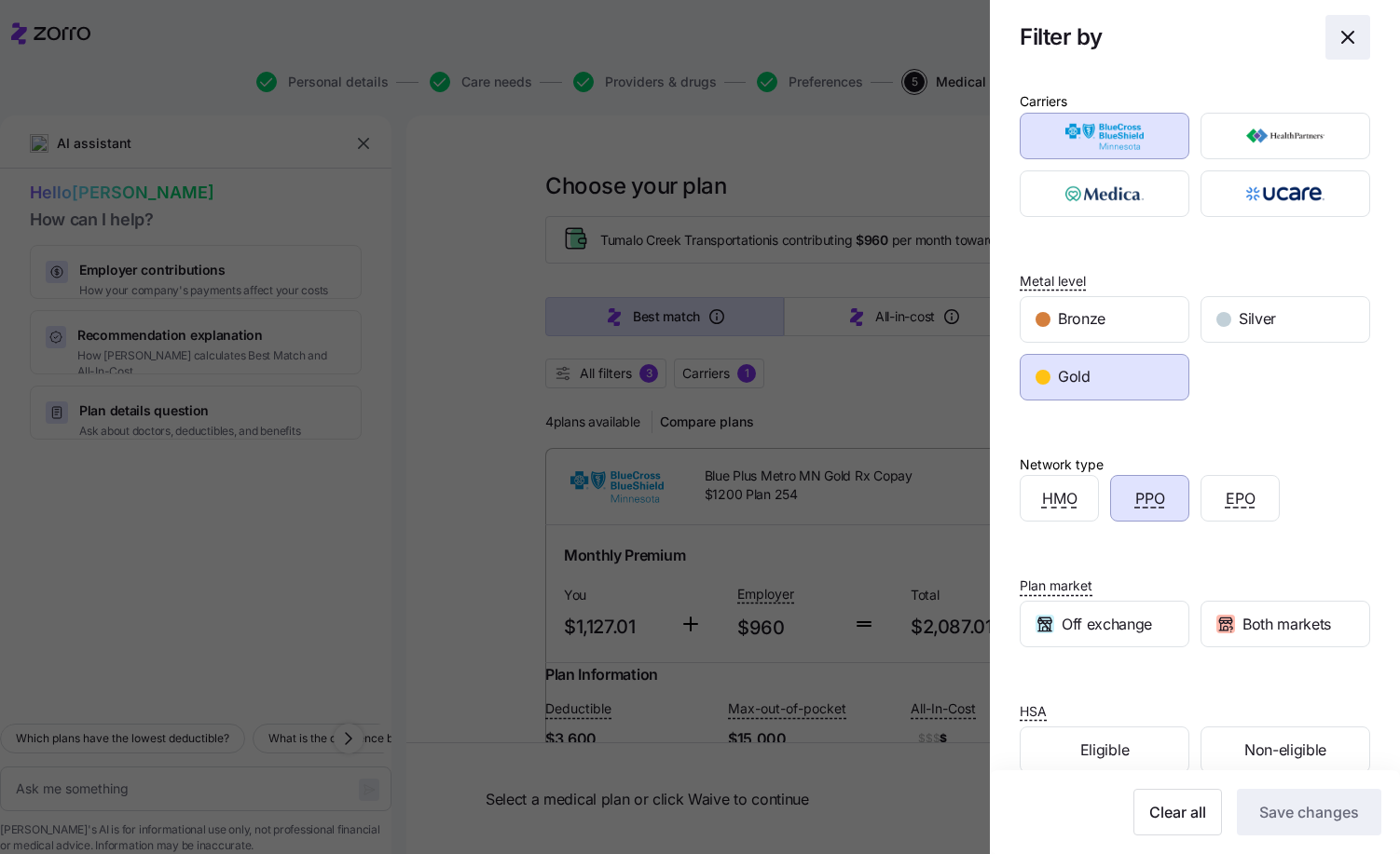
click at [1341, 39] on icon "button" at bounding box center [1347, 37] width 23 height 22
type textarea "x"
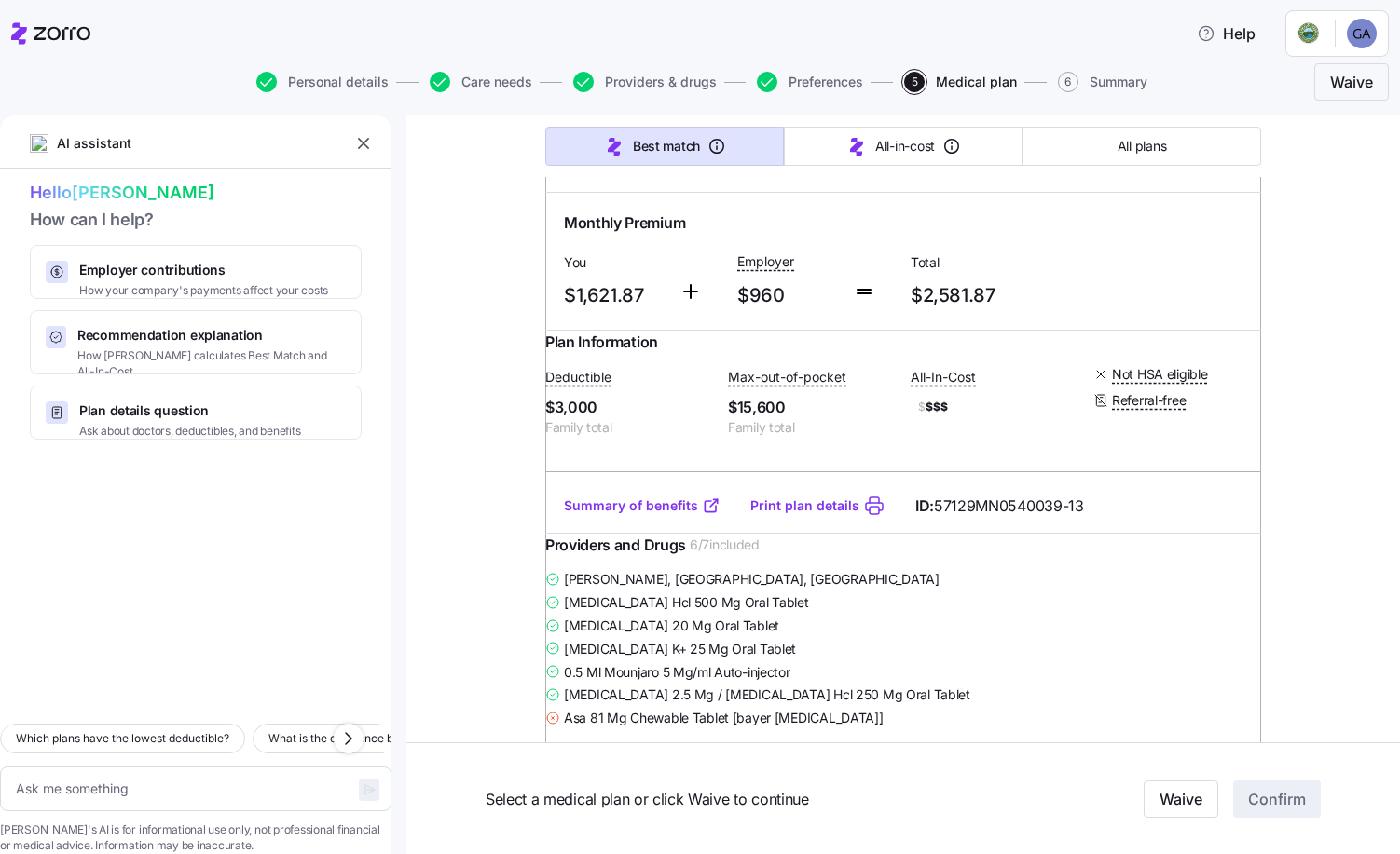
scroll to position [1770, 0]
click at [1222, 156] on input "radio" at bounding box center [1229, 146] width 19 height 19
radio input "true"
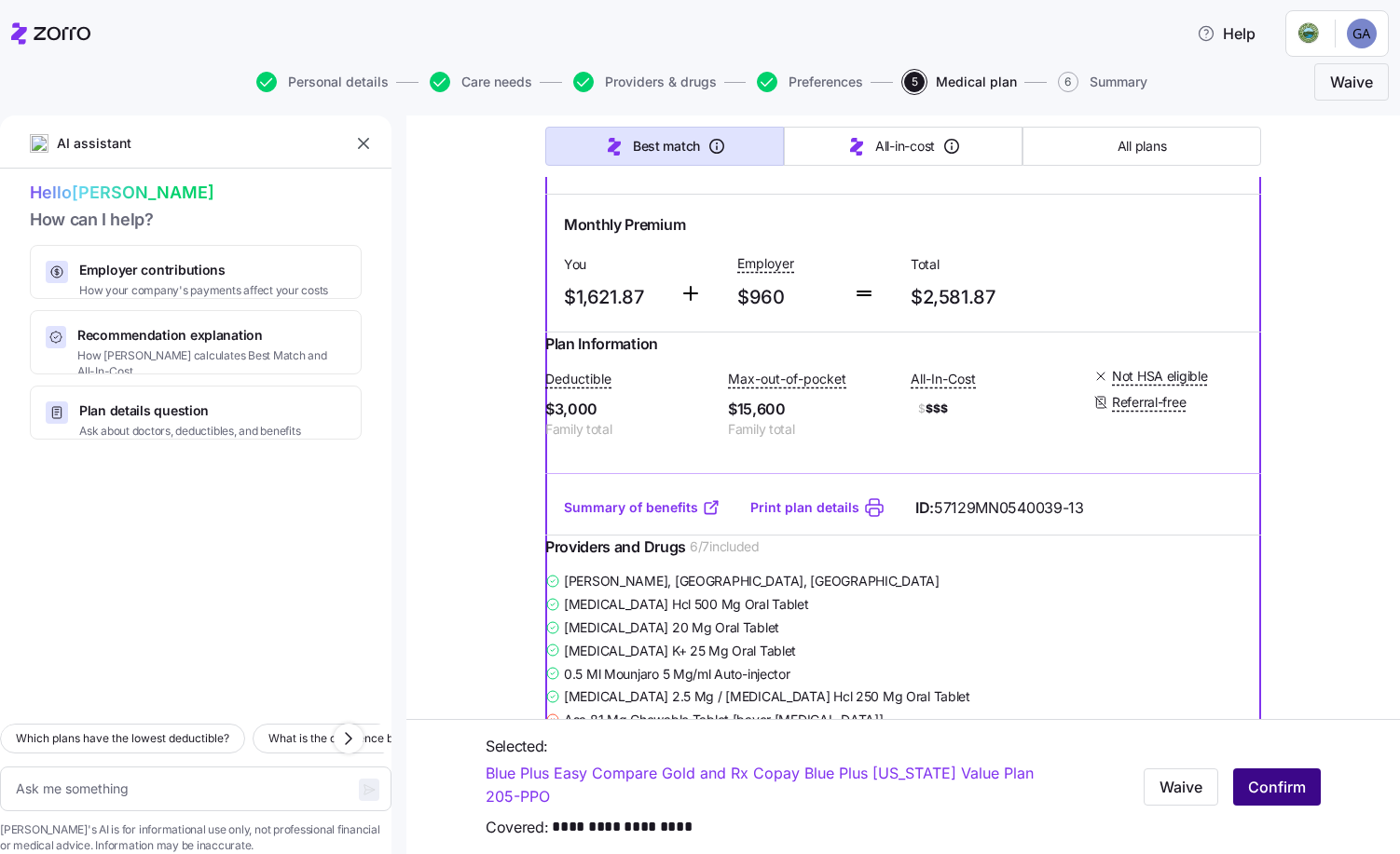
click at [1258, 788] on span "Confirm" at bounding box center [1277, 787] width 58 height 22
type textarea "x"
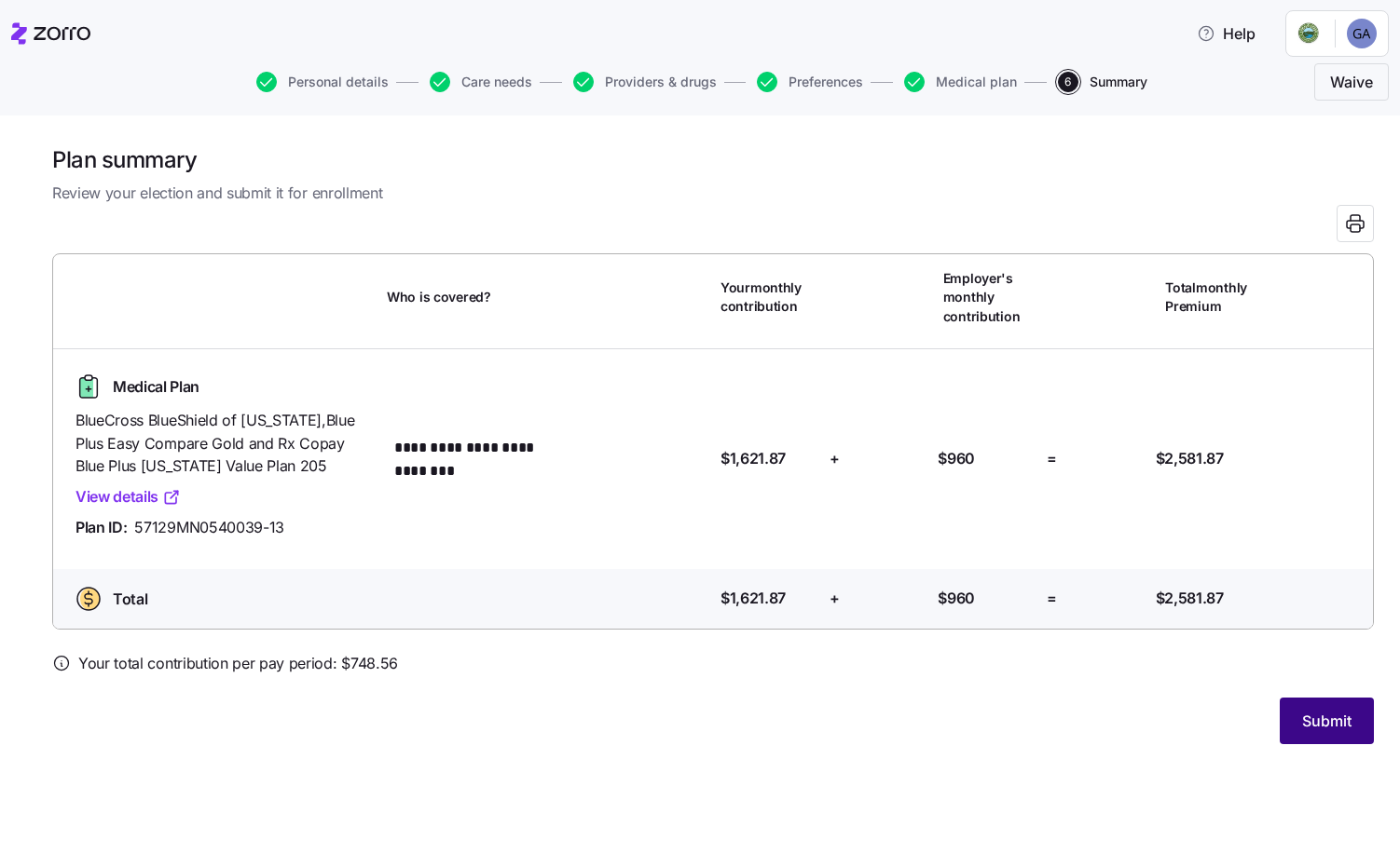
click at [1323, 711] on span "Submit" at bounding box center [1326, 721] width 50 height 22
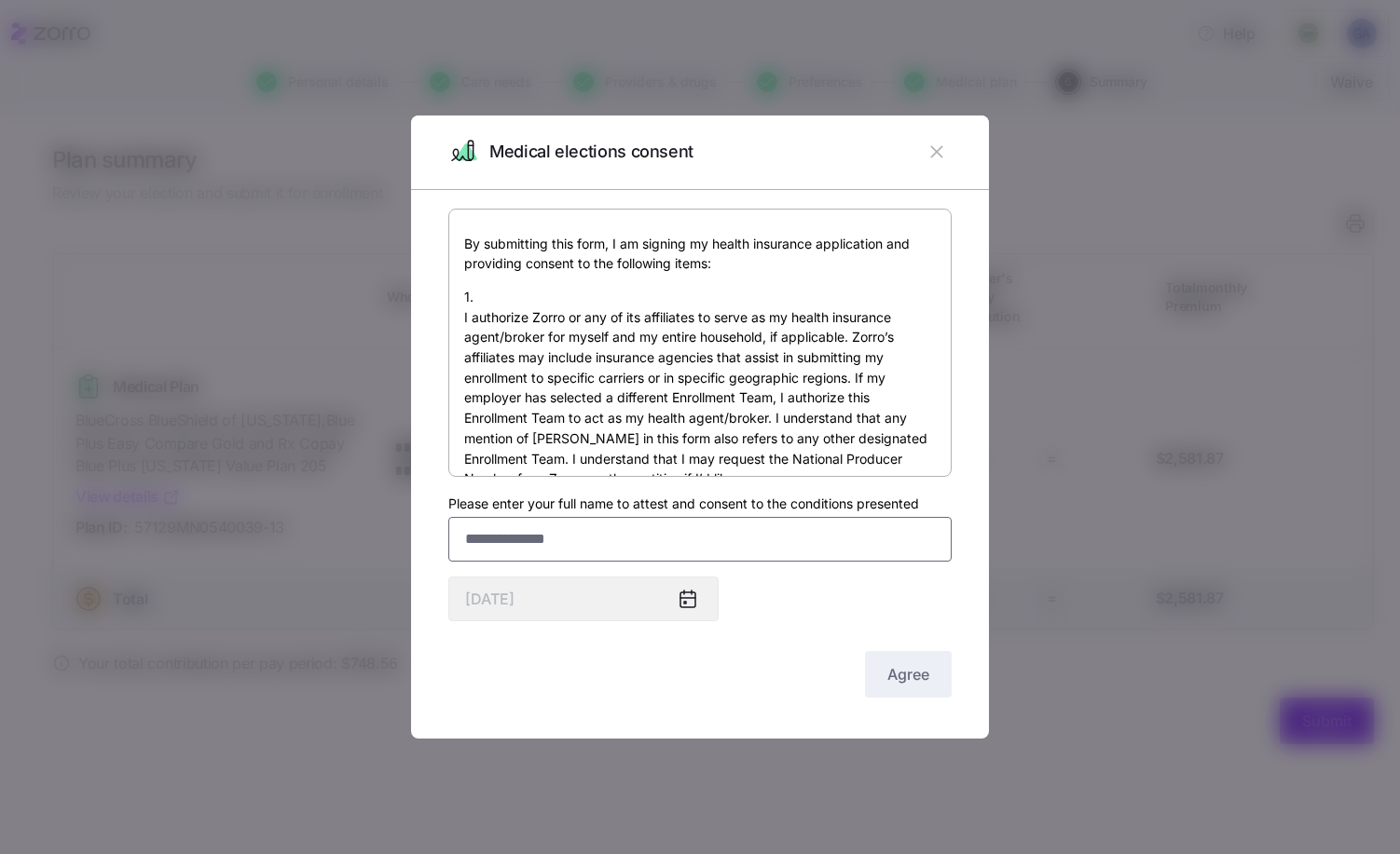
drag, startPoint x: 585, startPoint y: 540, endPoint x: 602, endPoint y: 527, distance: 21.4
click at [586, 538] on input "Please enter your full name to attest and consent to the conditions presented" at bounding box center [700, 540] width 504 height 45
type input "**********"
click at [881, 669] on button "Agree" at bounding box center [908, 675] width 86 height 47
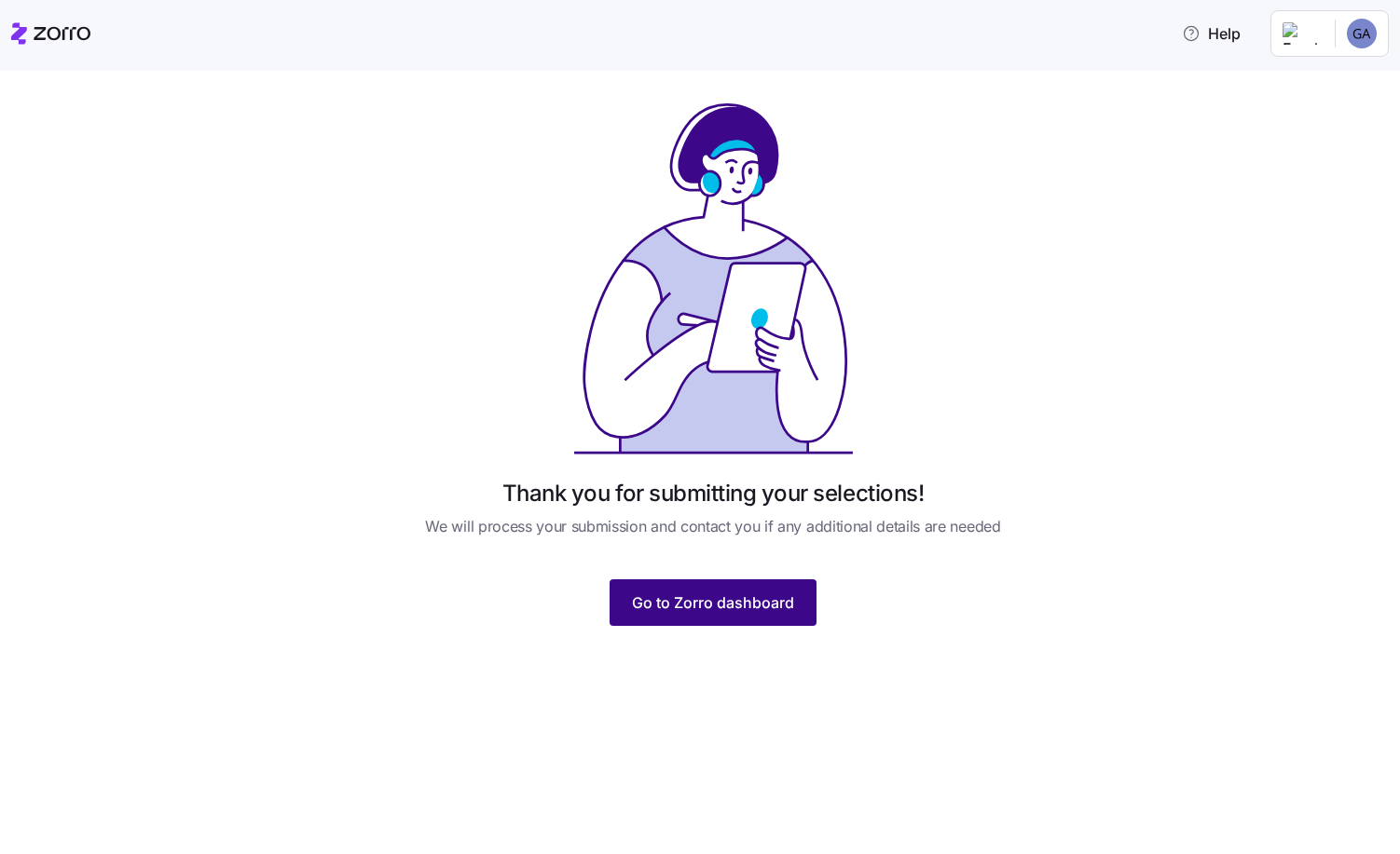
click at [709, 615] on button "Go to Zorro dashboard" at bounding box center [713, 603] width 207 height 47
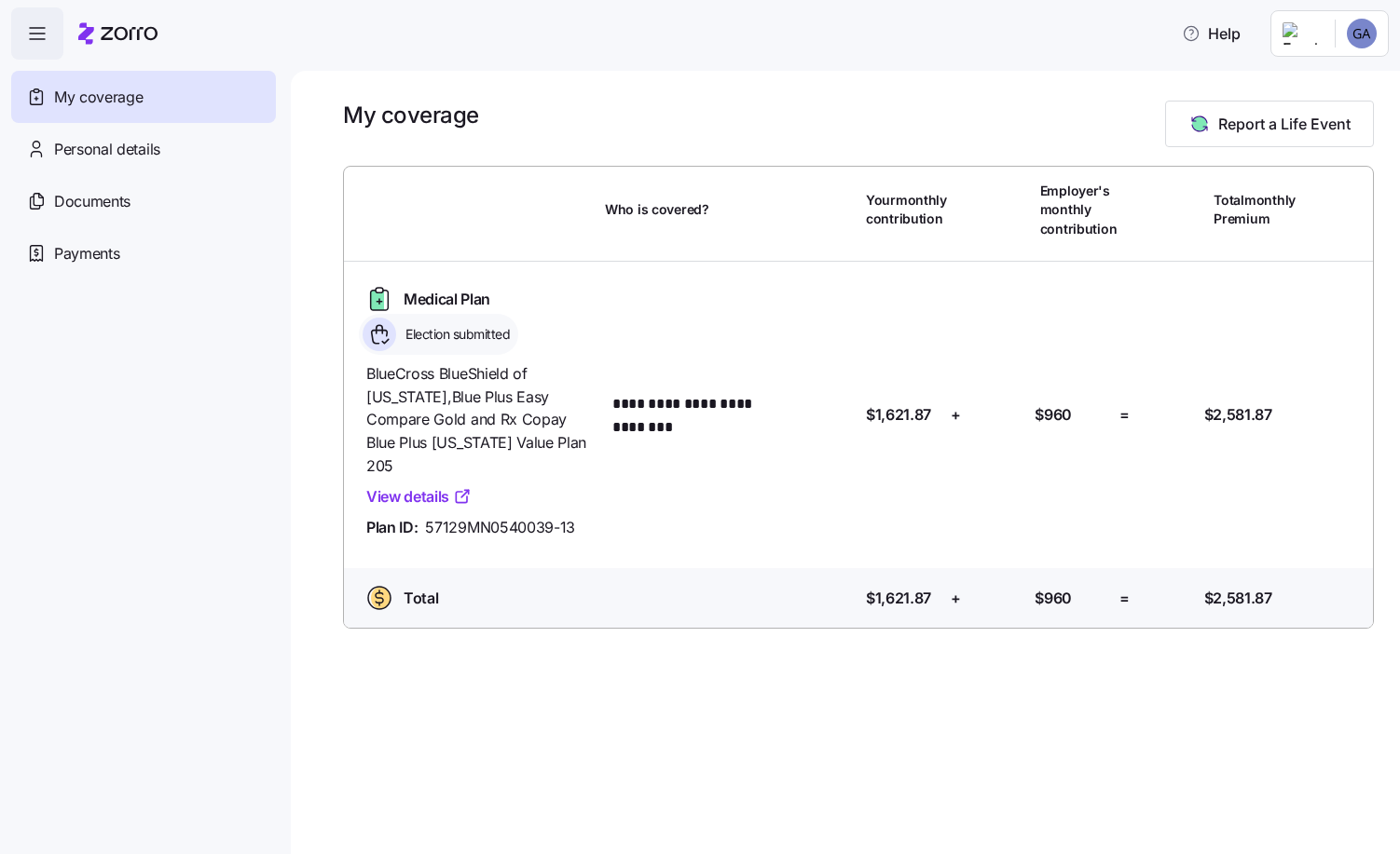
click at [1363, 37] on html "**********" at bounding box center [700, 421] width 1400 height 843
click at [1322, 114] on div "Log out" at bounding box center [1312, 113] width 73 height 21
